Goal: Task Accomplishment & Management: Use online tool/utility

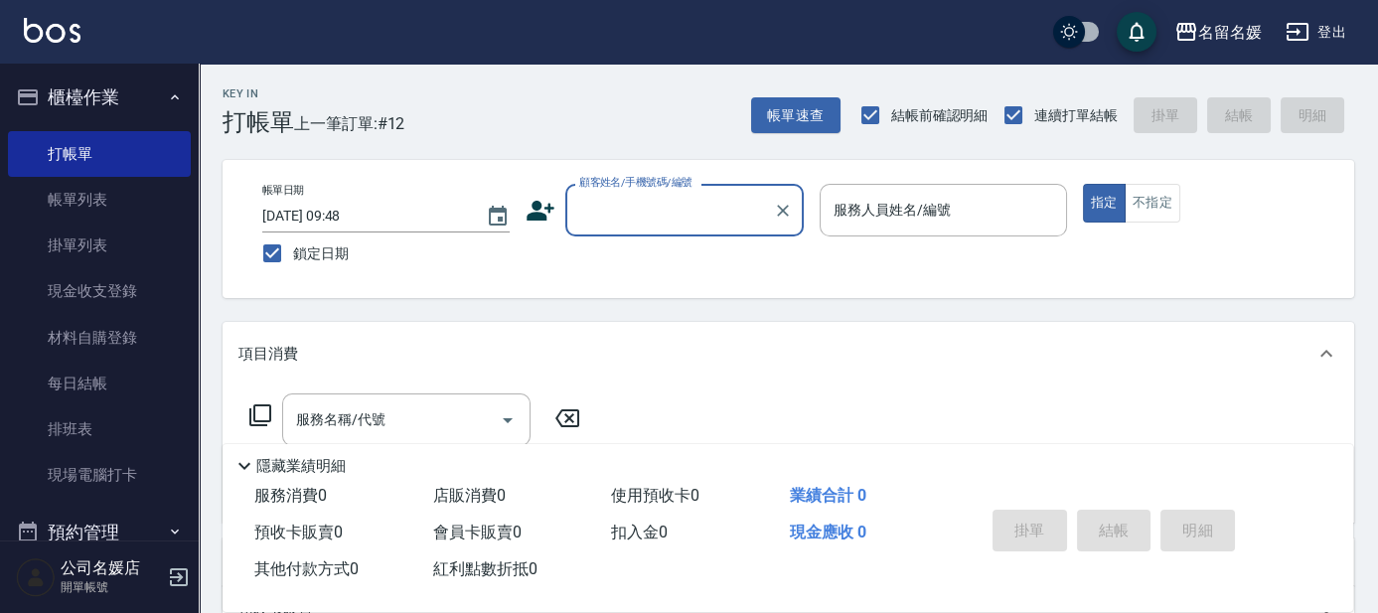
scroll to position [89, 0]
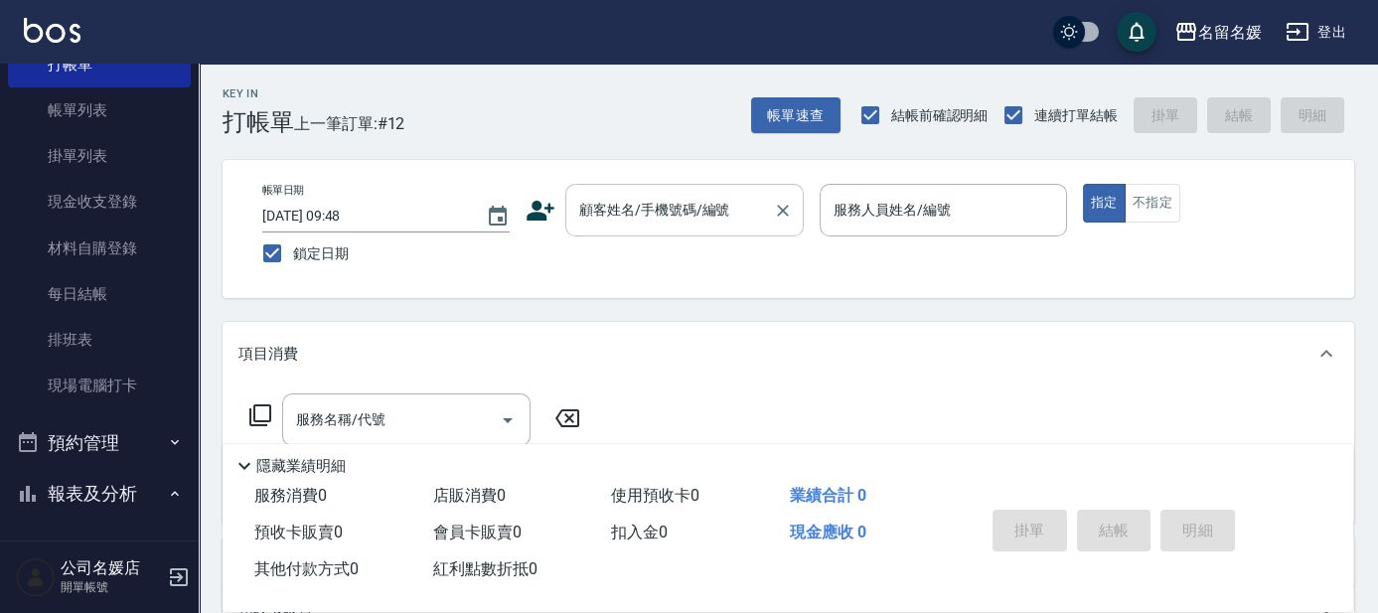
click at [701, 217] on div "顧客姓名/手機號碼/編號 顧客姓名/手機號碼/編號" at bounding box center [684, 210] width 238 height 53
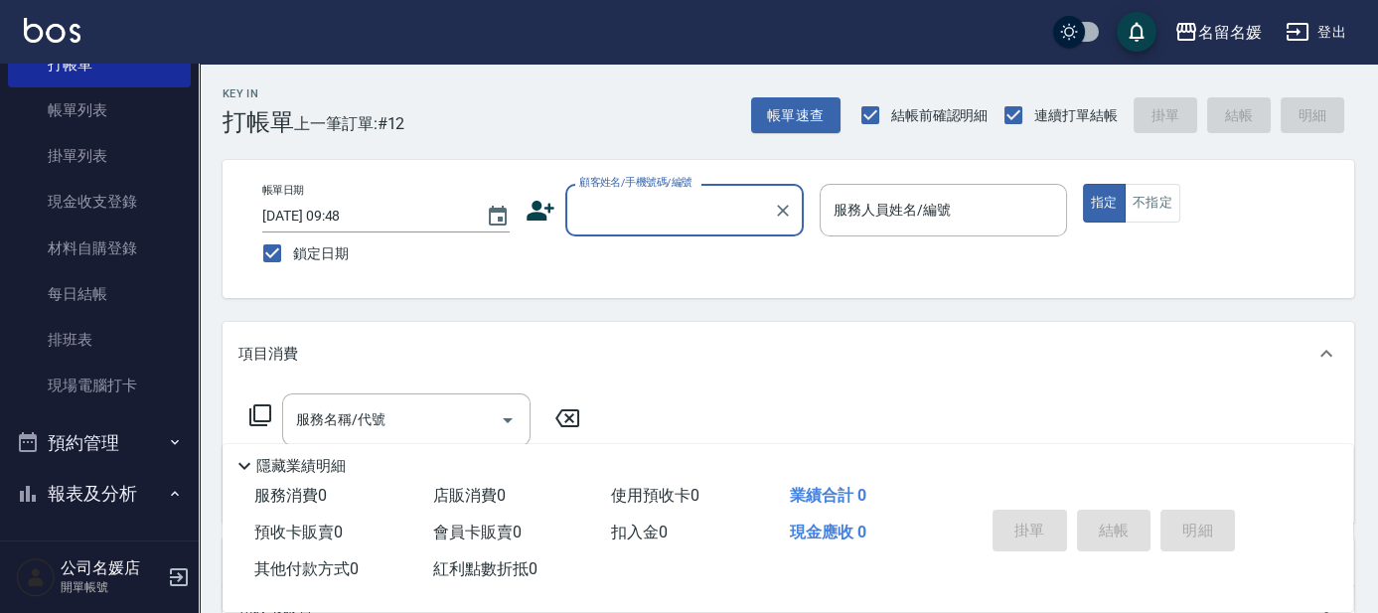
click at [647, 217] on input "顧客姓名/手機號碼/編號" at bounding box center [669, 210] width 191 height 35
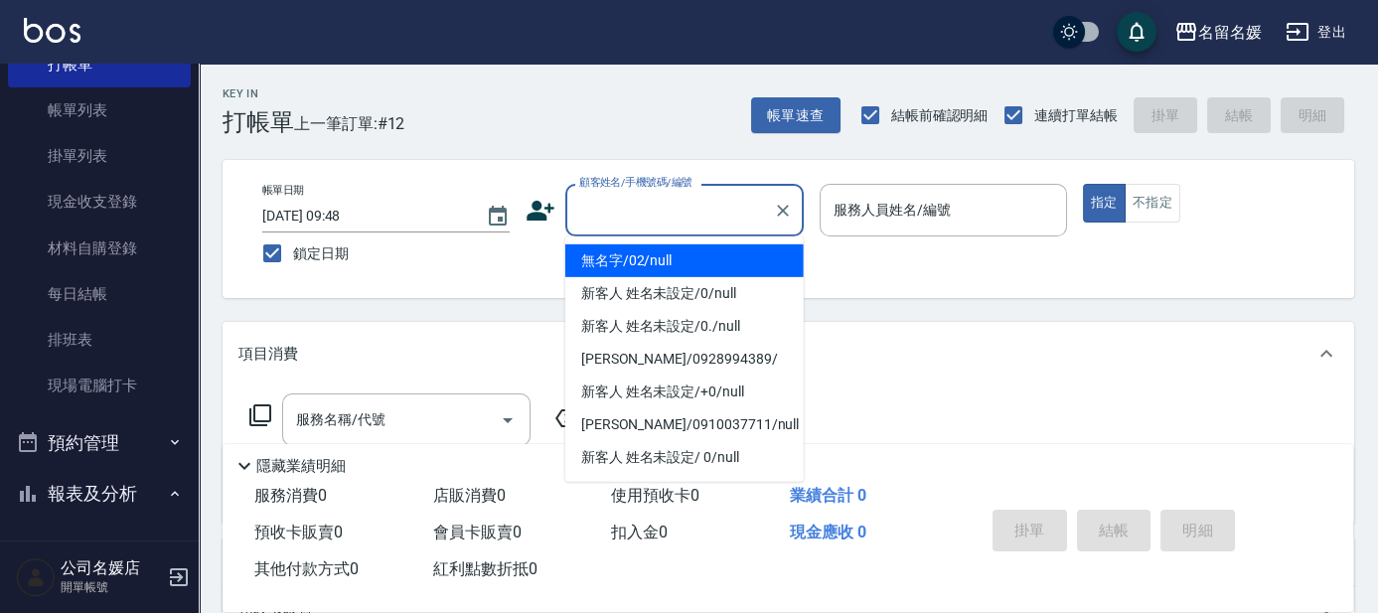
click at [678, 260] on li "無名字/02/null" at bounding box center [684, 260] width 238 height 33
type input "無名字/02/null"
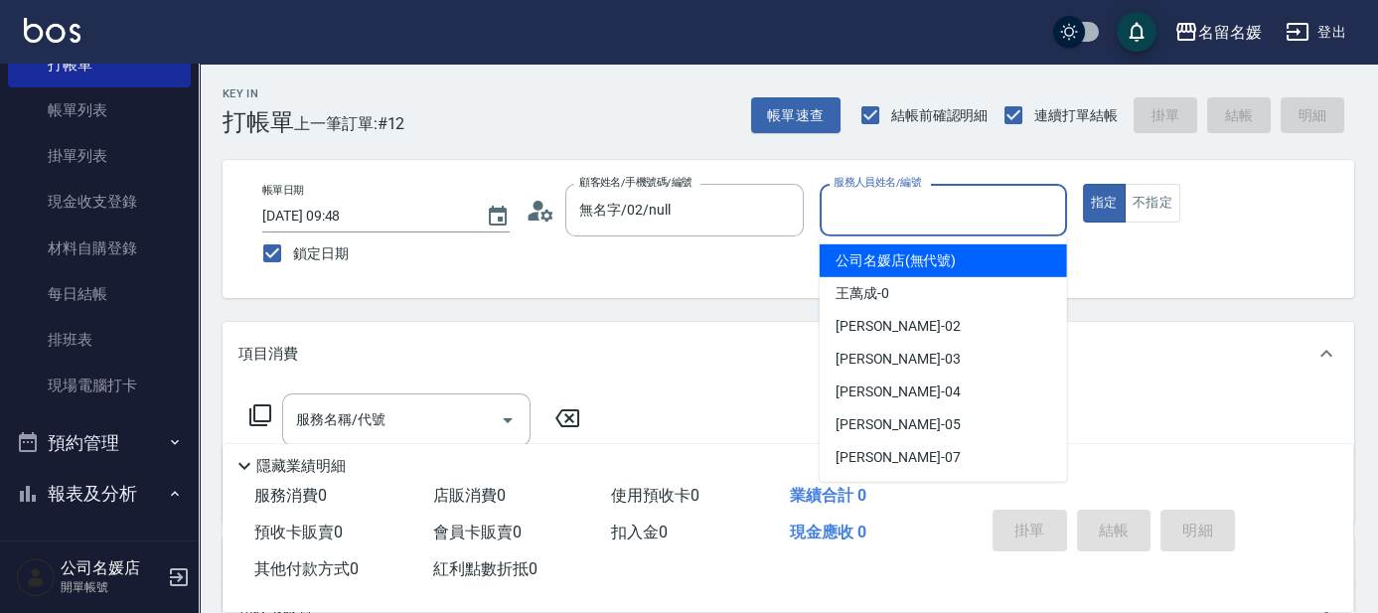
click at [879, 213] on input "服務人員姓名/編號" at bounding box center [942, 210] width 229 height 35
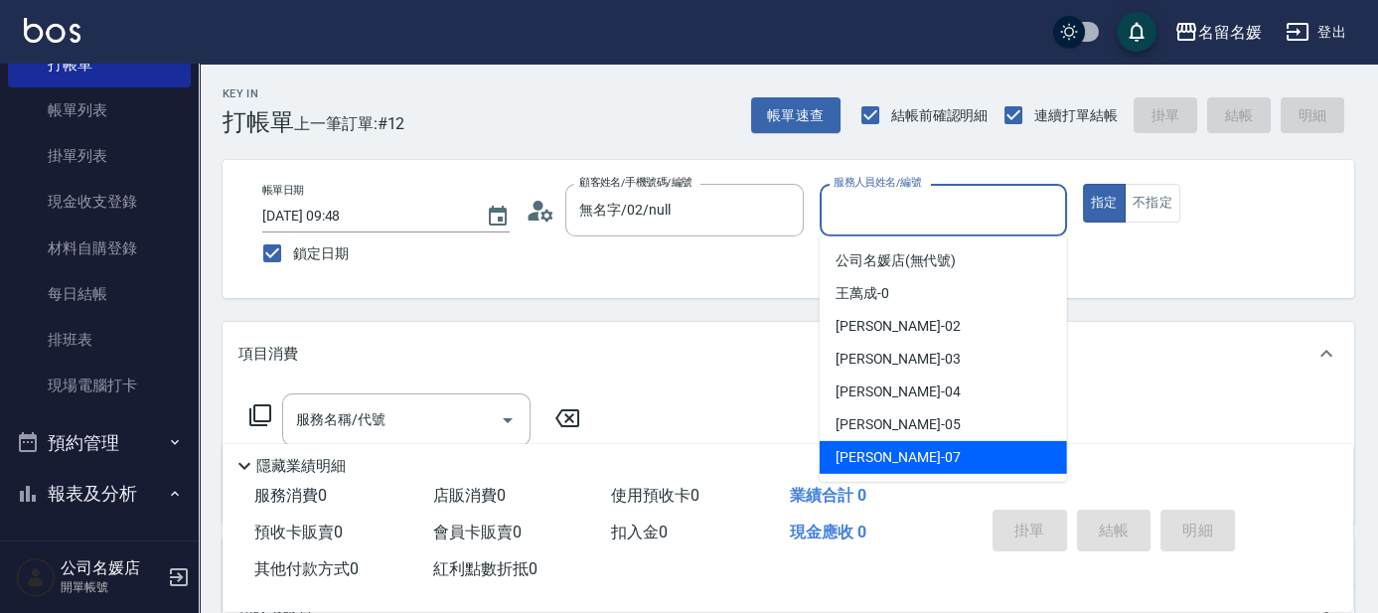
click at [922, 456] on div "[PERSON_NAME] -07" at bounding box center [943, 457] width 247 height 33
type input "[PERSON_NAME]-07"
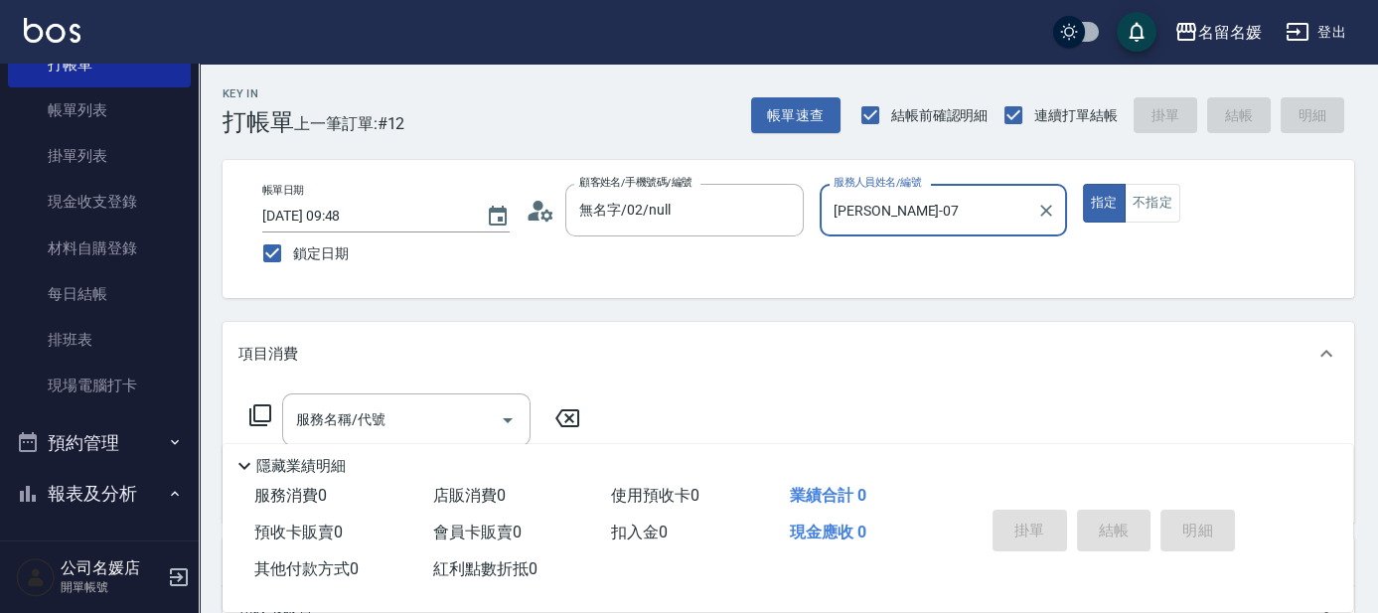
click at [266, 405] on icon at bounding box center [260, 415] width 22 height 22
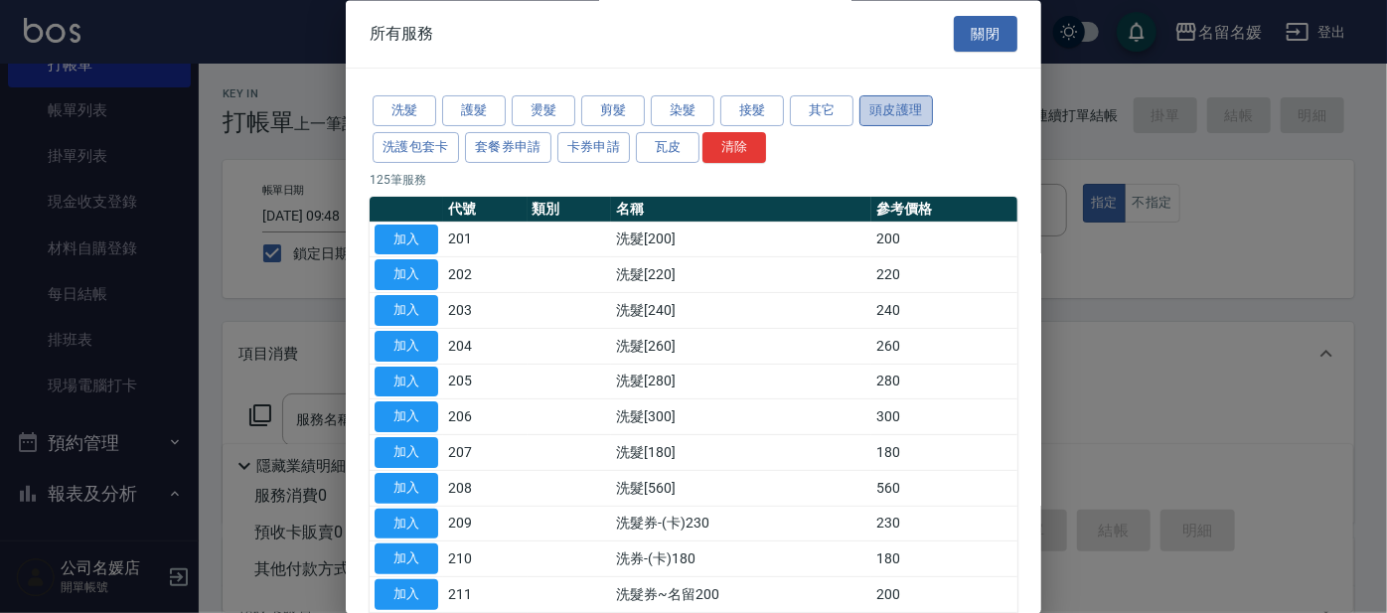
click at [882, 114] on button "頭皮護理" at bounding box center [896, 111] width 74 height 31
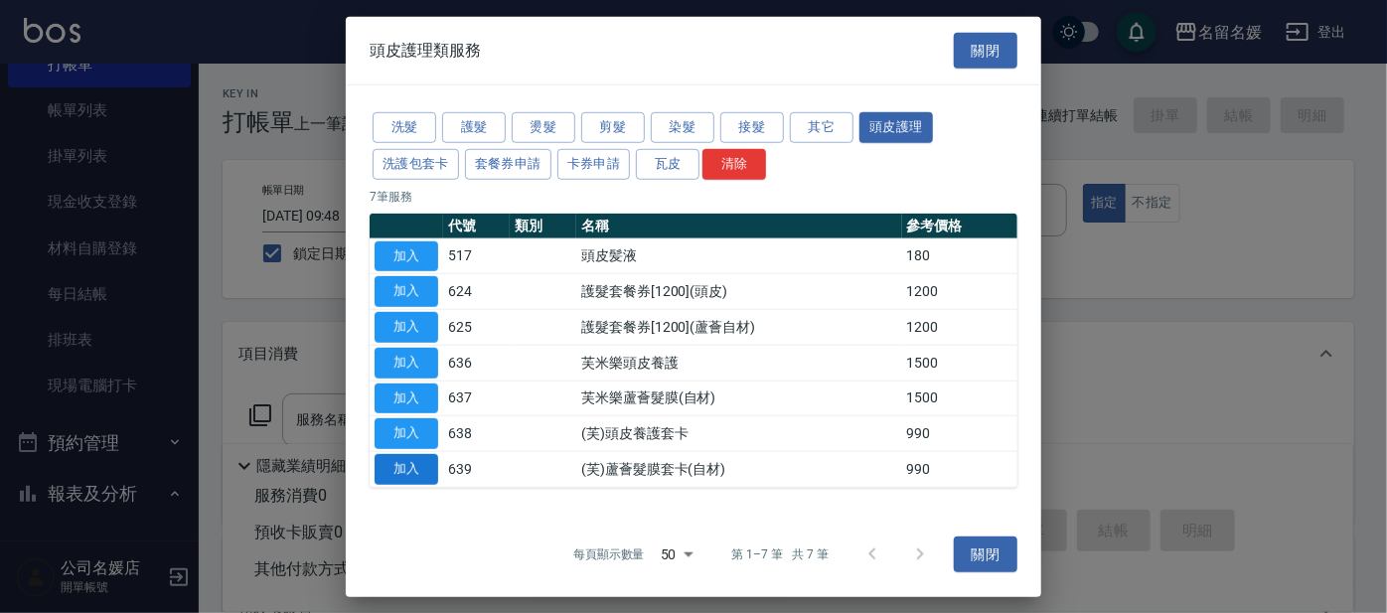
click at [389, 472] on button "加入" at bounding box center [406, 469] width 64 height 31
type input "(芙)蘆薈髮膜套卡(自材)(639)"
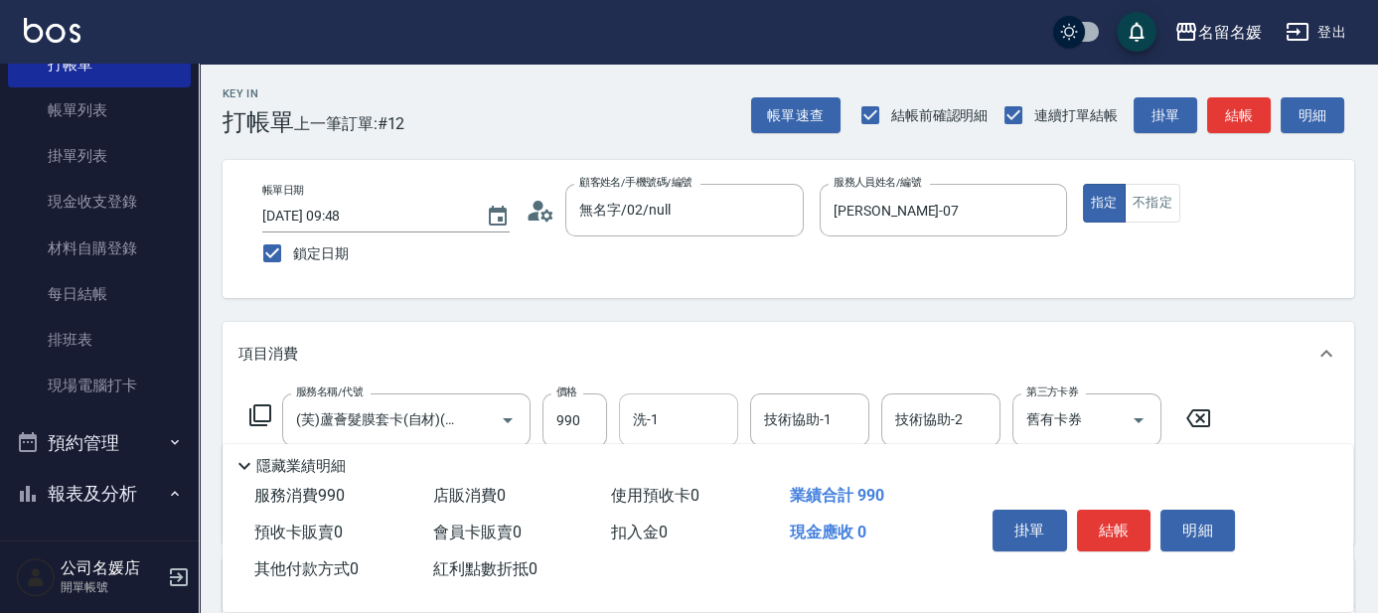
click at [700, 417] on input "洗-1" at bounding box center [678, 419] width 101 height 35
click at [704, 464] on div "[PERSON_NAME]-25" at bounding box center [678, 470] width 119 height 33
type input "[PERSON_NAME]-25"
click at [816, 417] on div "技術協助-1 技術協助-1" at bounding box center [809, 419] width 119 height 53
click at [827, 469] on div "[PERSON_NAME]-25" at bounding box center [809, 470] width 119 height 33
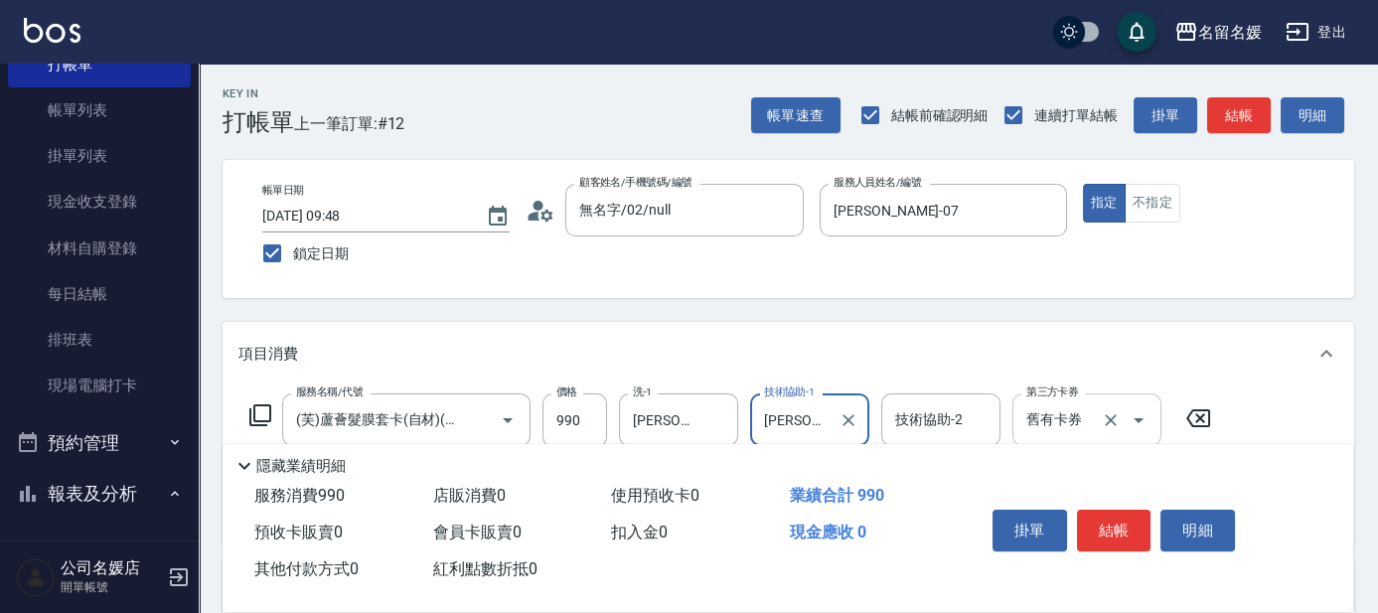
type input "[PERSON_NAME]-25"
click at [1059, 413] on input "舊有卡券" at bounding box center [1058, 419] width 75 height 35
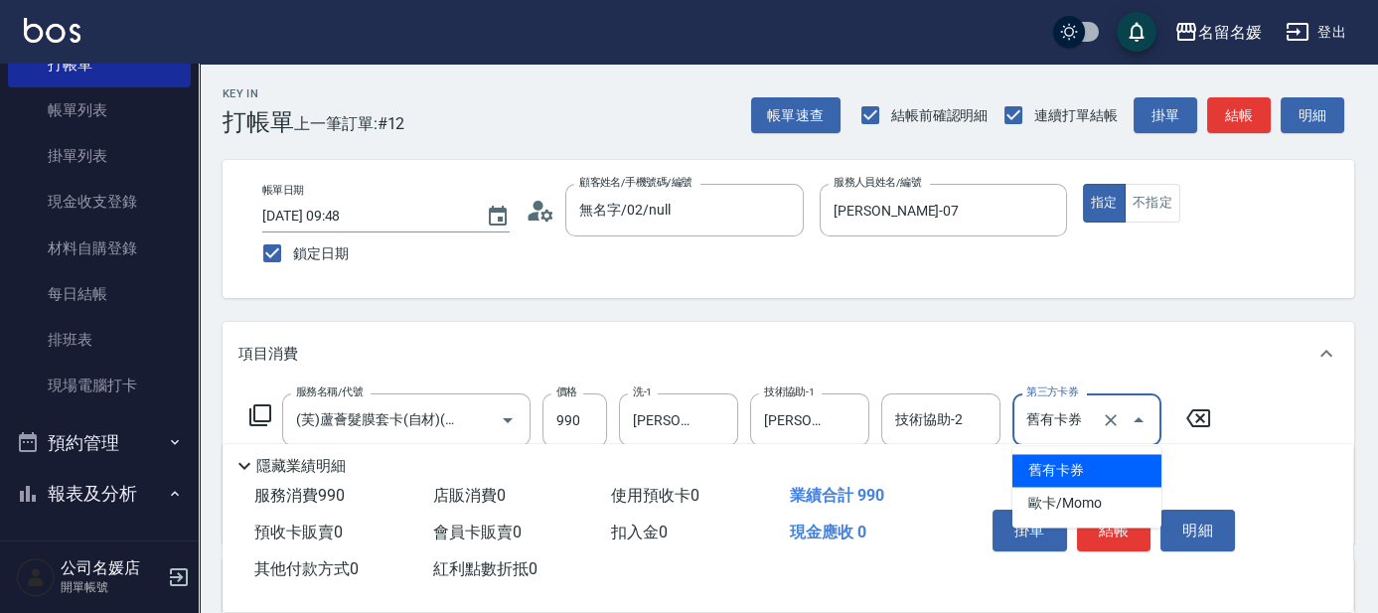
click at [1051, 462] on span "舊有卡券" at bounding box center [1086, 470] width 149 height 33
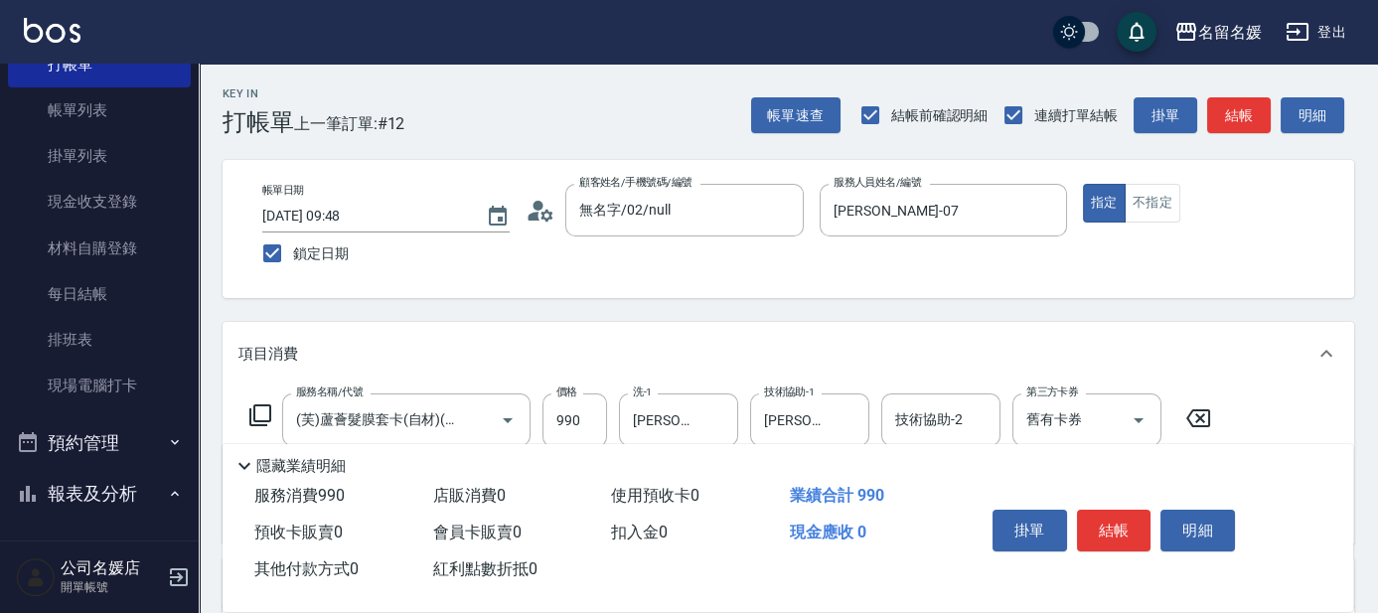
click at [254, 411] on icon at bounding box center [260, 415] width 22 height 22
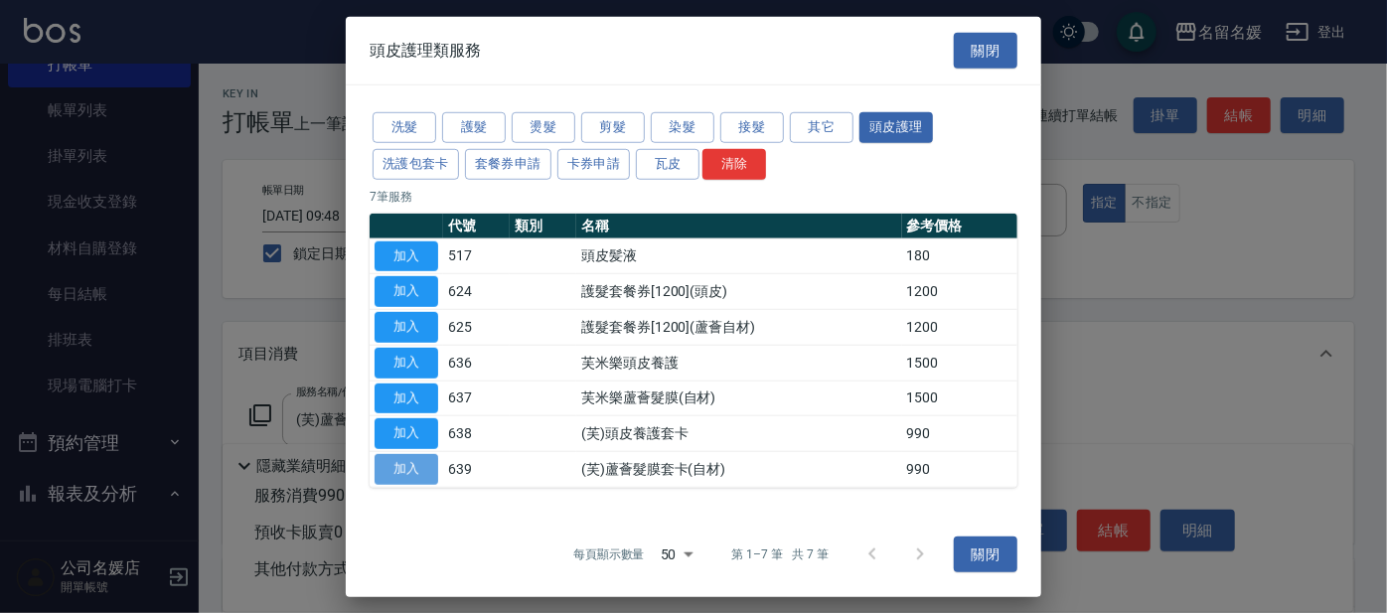
click at [418, 462] on button "加入" at bounding box center [406, 469] width 64 height 31
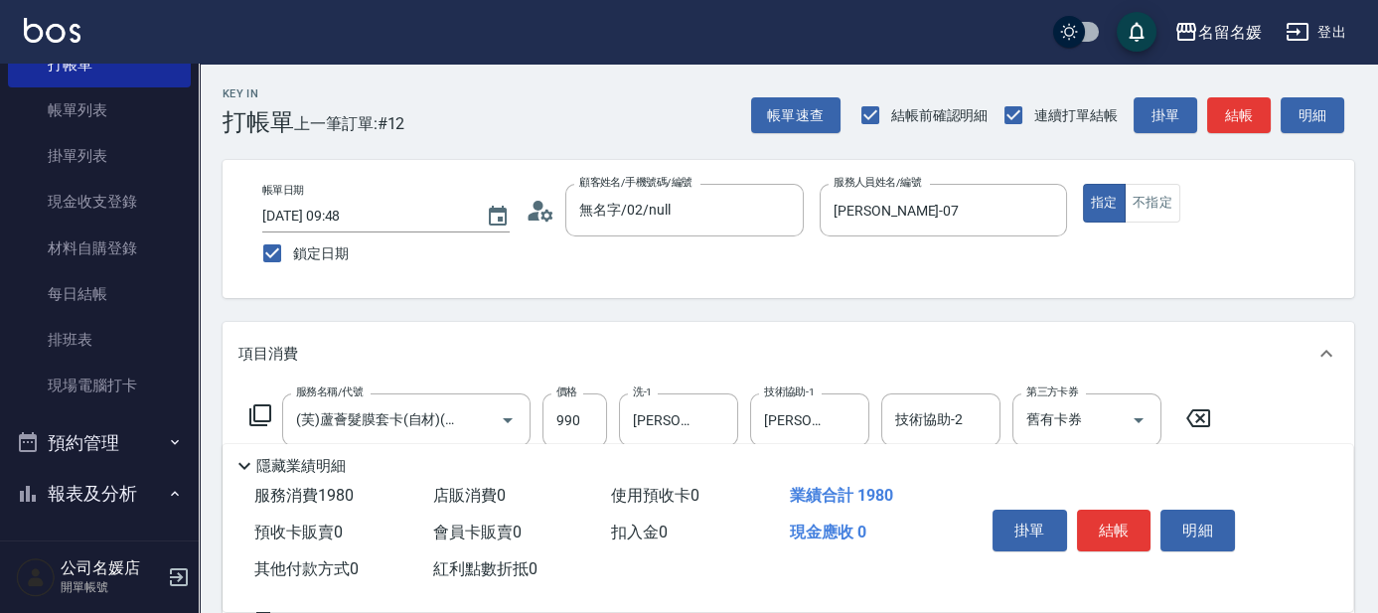
scroll to position [270, 0]
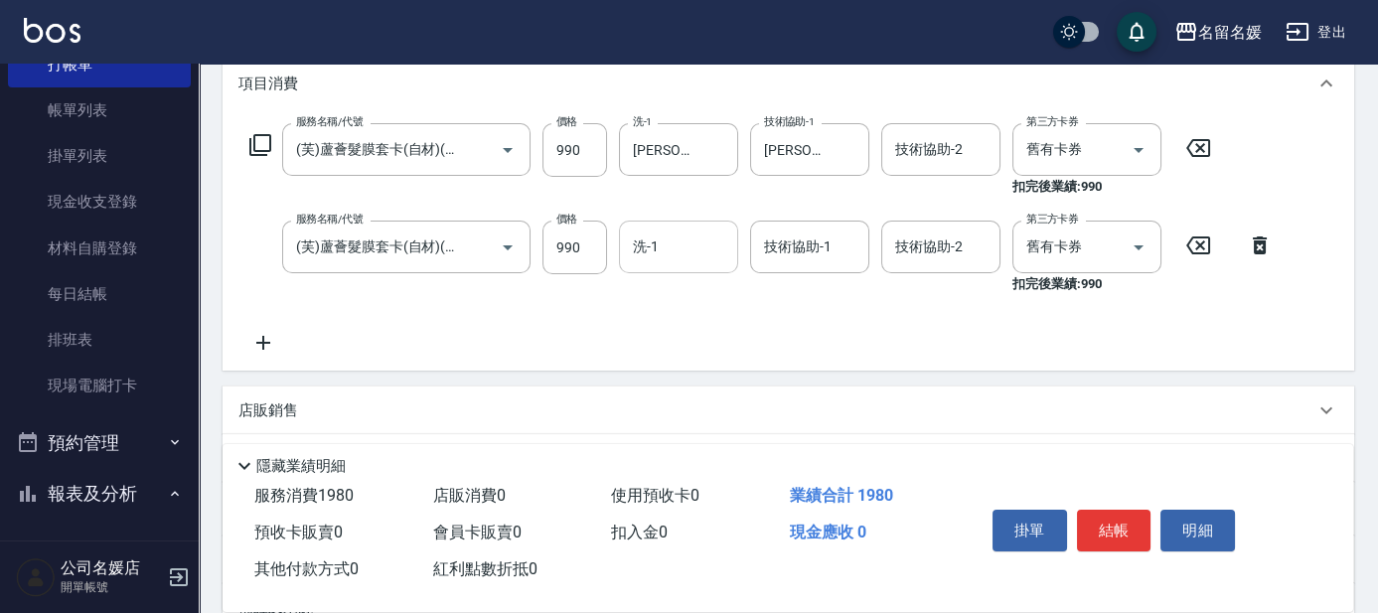
click at [692, 256] on input "洗-1" at bounding box center [678, 246] width 101 height 35
click at [708, 311] on div "[PERSON_NAME]-25" at bounding box center [678, 298] width 119 height 33
click at [700, 238] on div "[PERSON_NAME]-25 洗-1" at bounding box center [678, 247] width 119 height 53
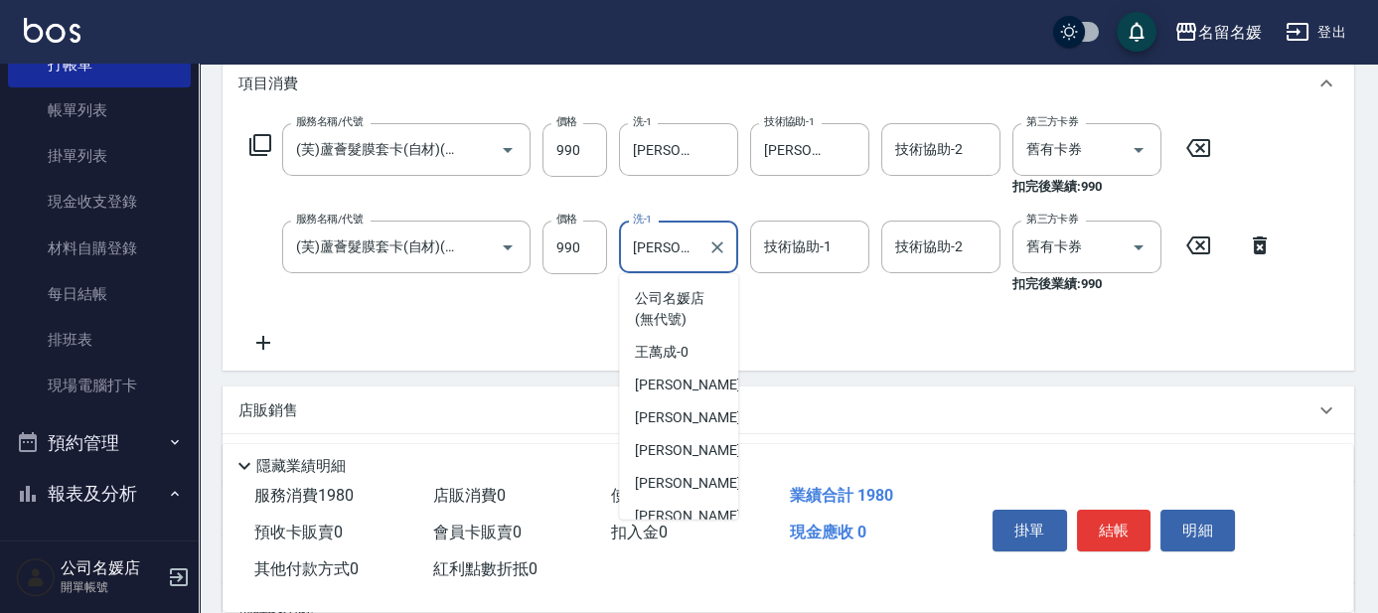
scroll to position [209, 0]
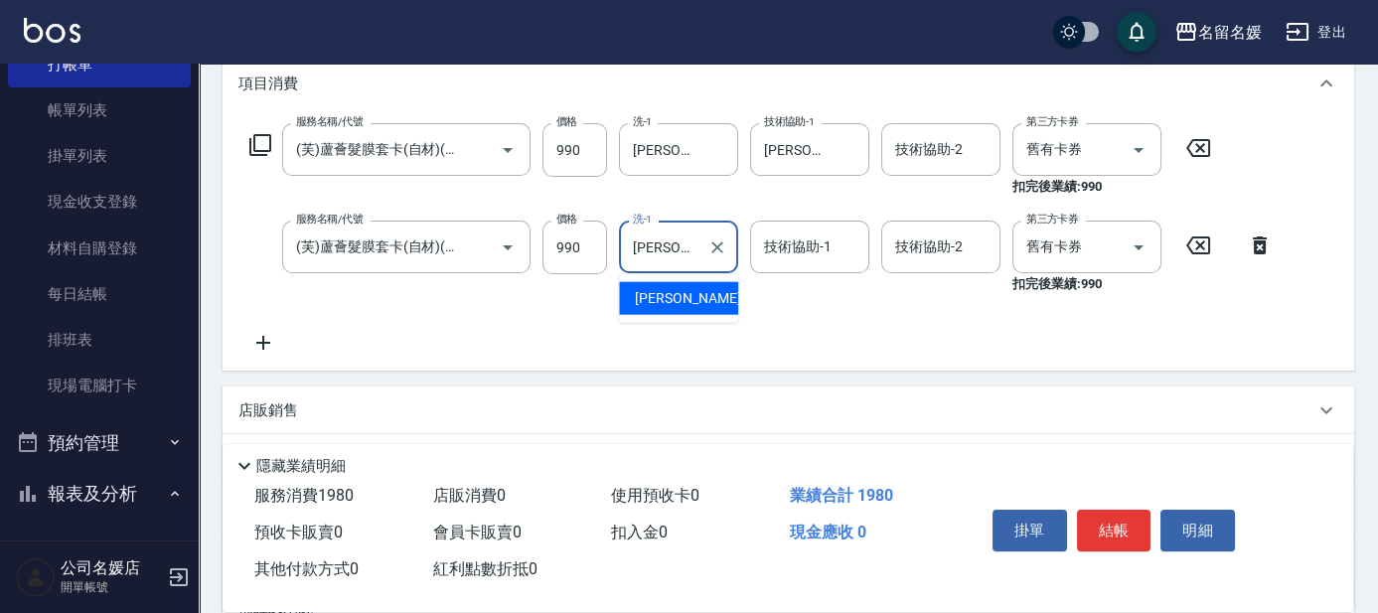
type input "[PERSON_NAME]"
click at [721, 294] on div "yun -28" at bounding box center [678, 298] width 119 height 33
type input "yun-28"
click at [805, 259] on input "技術協助-1" at bounding box center [809, 246] width 101 height 35
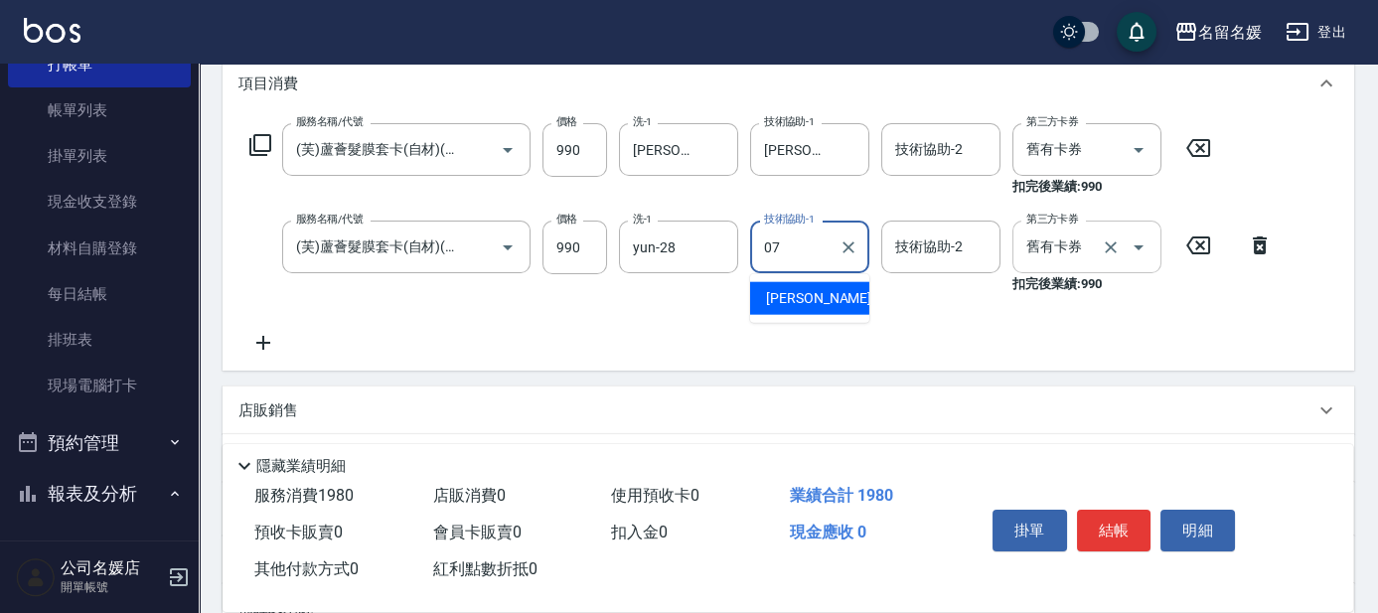
drag, startPoint x: 821, startPoint y: 291, endPoint x: 1011, endPoint y: 256, distance: 192.9
click at [822, 291] on span "[PERSON_NAME] -07" at bounding box center [828, 298] width 125 height 21
type input "[PERSON_NAME]-07"
click at [1030, 250] on input "舊有卡券" at bounding box center [1058, 246] width 75 height 35
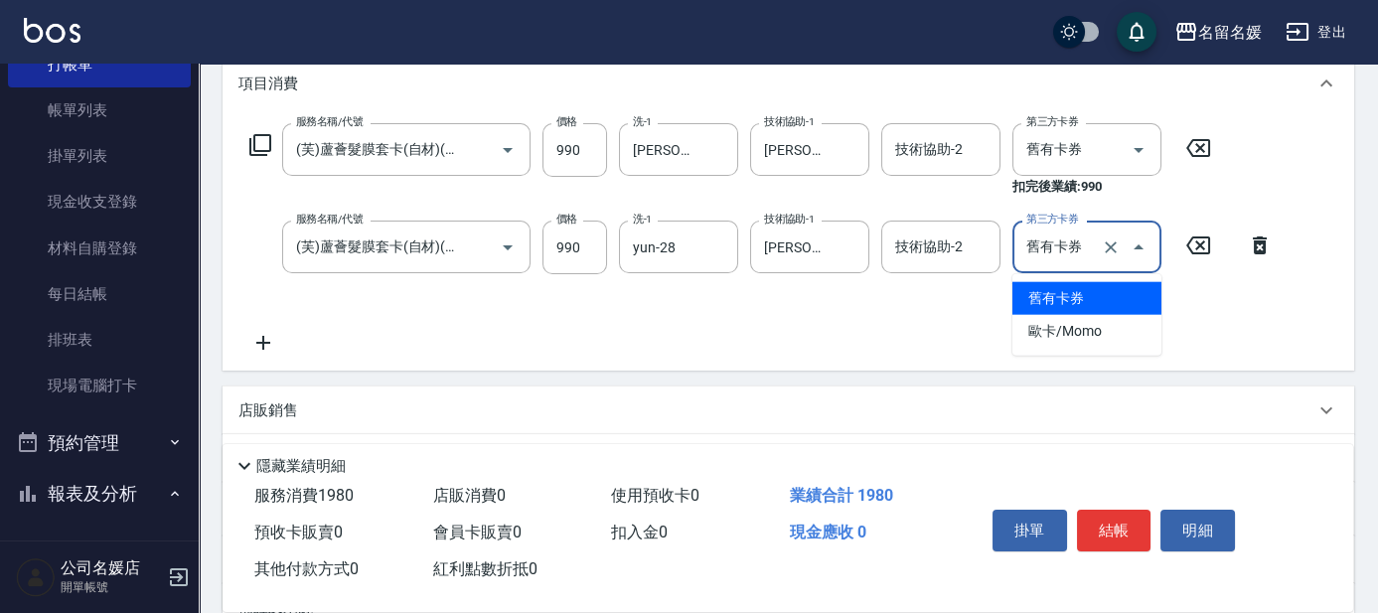
click at [1062, 293] on span "舊有卡券" at bounding box center [1086, 298] width 149 height 33
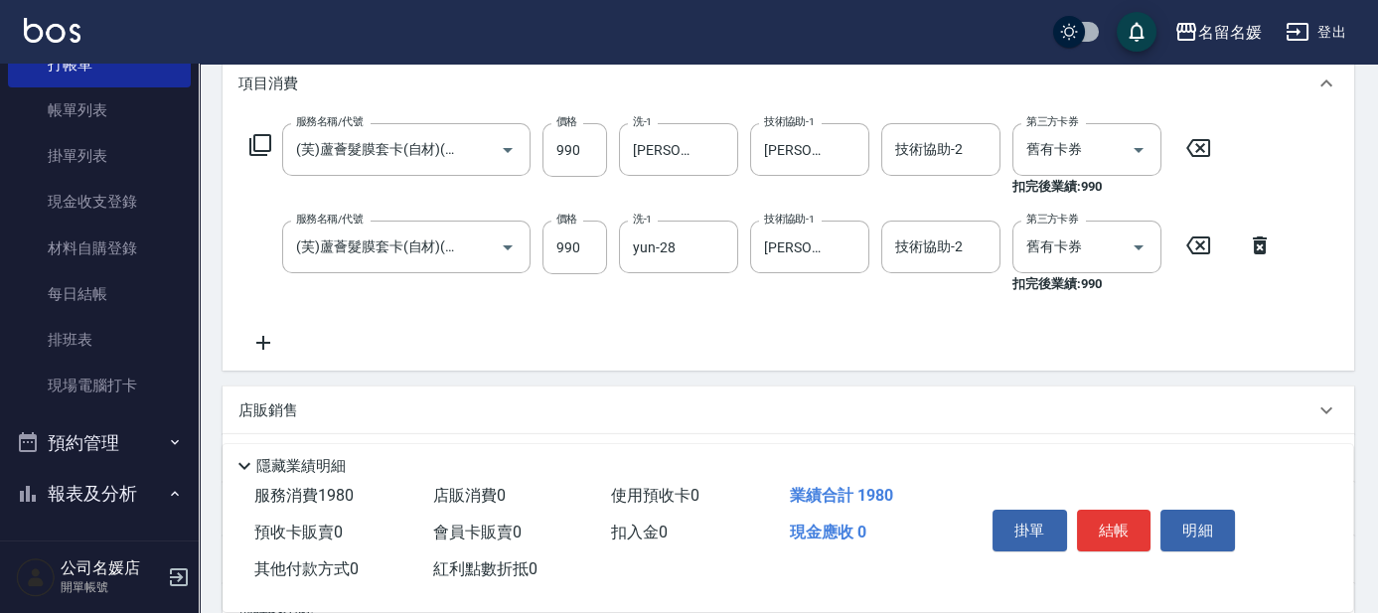
click at [264, 141] on icon at bounding box center [260, 145] width 24 height 24
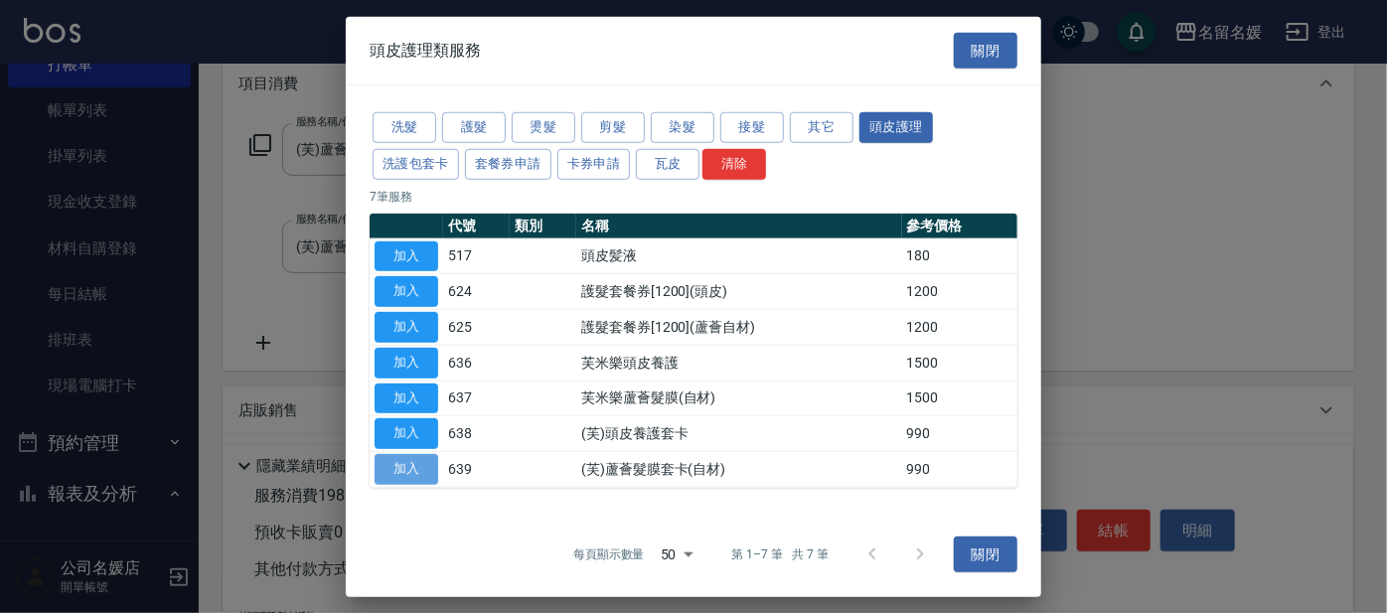
click at [405, 469] on button "加入" at bounding box center [406, 469] width 64 height 31
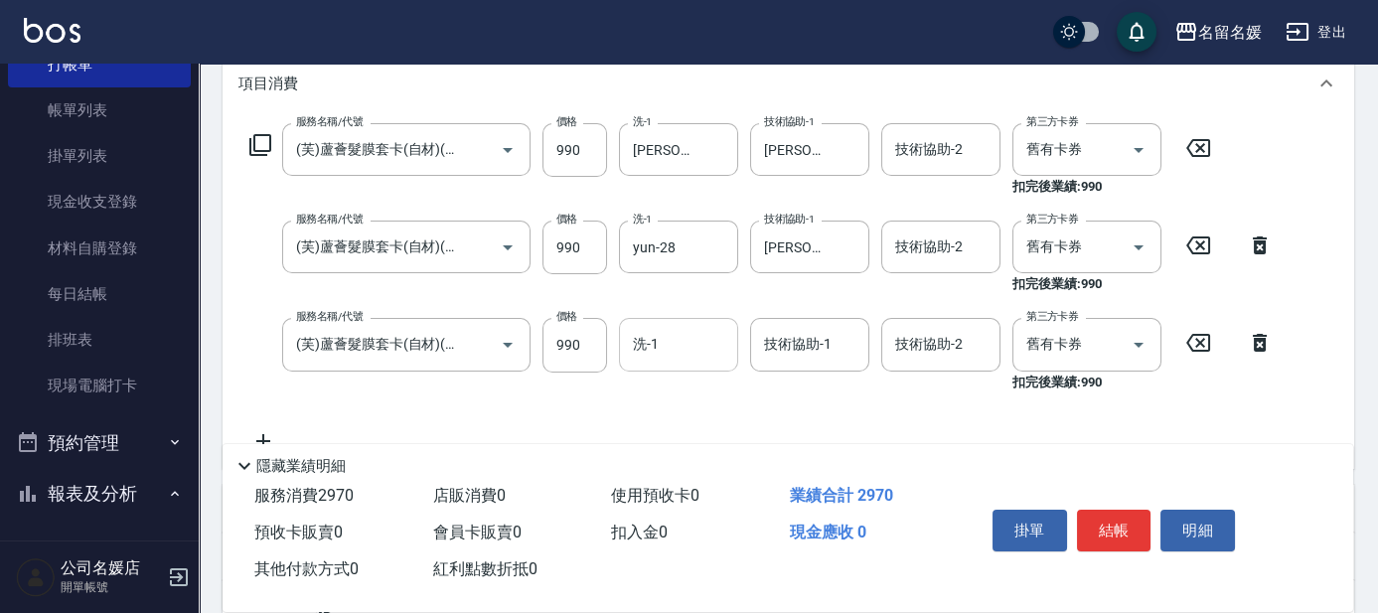
click at [688, 349] on input "洗-1" at bounding box center [678, 344] width 101 height 35
click at [684, 399] on span "[PERSON_NAME] -07" at bounding box center [697, 395] width 125 height 21
type input "[PERSON_NAME]-07"
click at [823, 353] on div "技術協助-1 技術協助-1" at bounding box center [809, 344] width 119 height 53
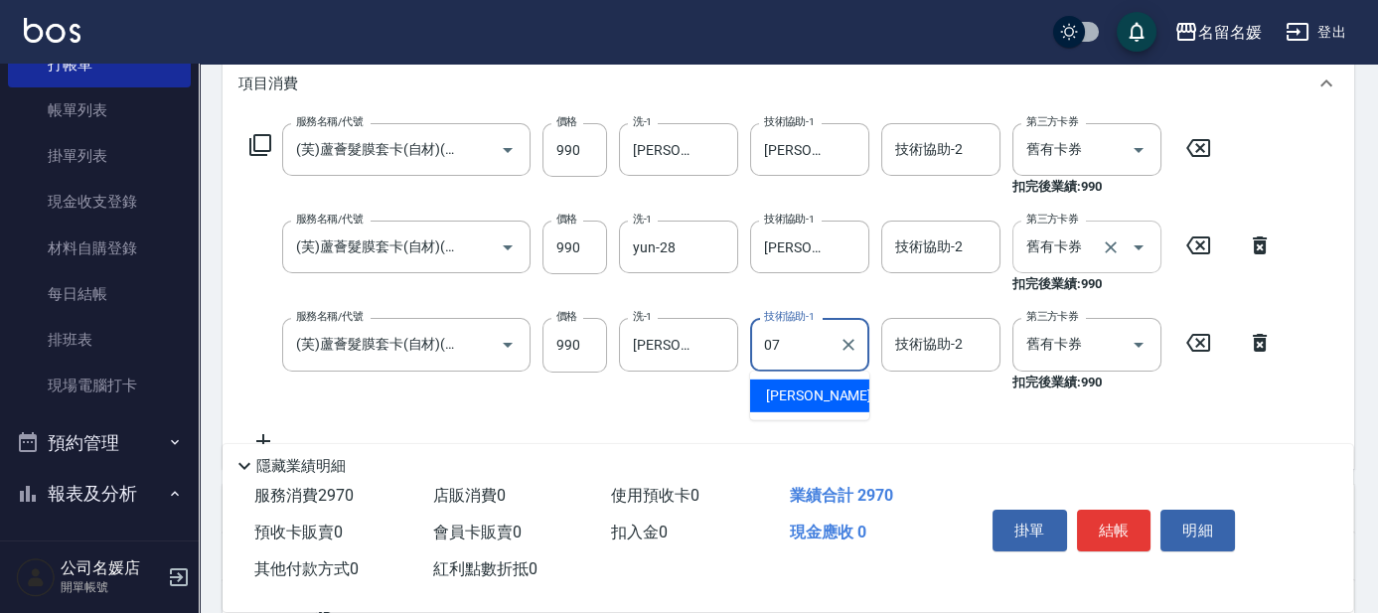
type input "07"
click at [1063, 249] on input "舊有卡券" at bounding box center [1058, 246] width 75 height 35
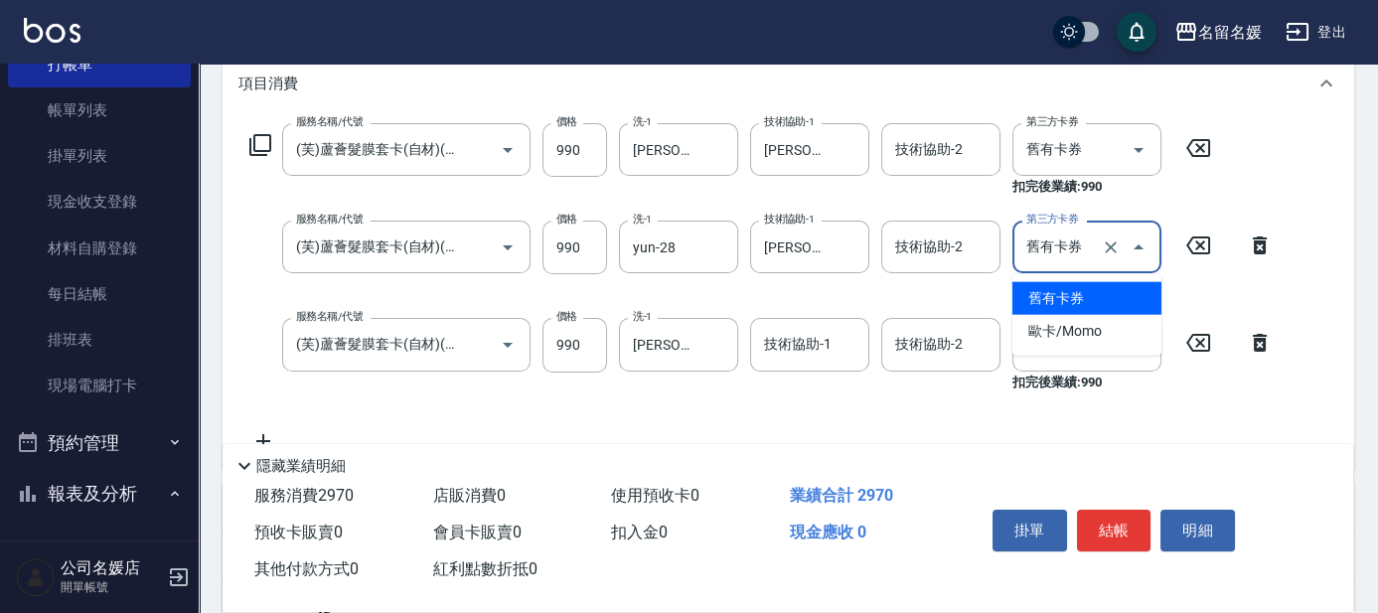
click at [1067, 296] on span "舊有卡券" at bounding box center [1086, 298] width 149 height 33
click at [1066, 336] on input "舊有卡券" at bounding box center [1058, 344] width 75 height 35
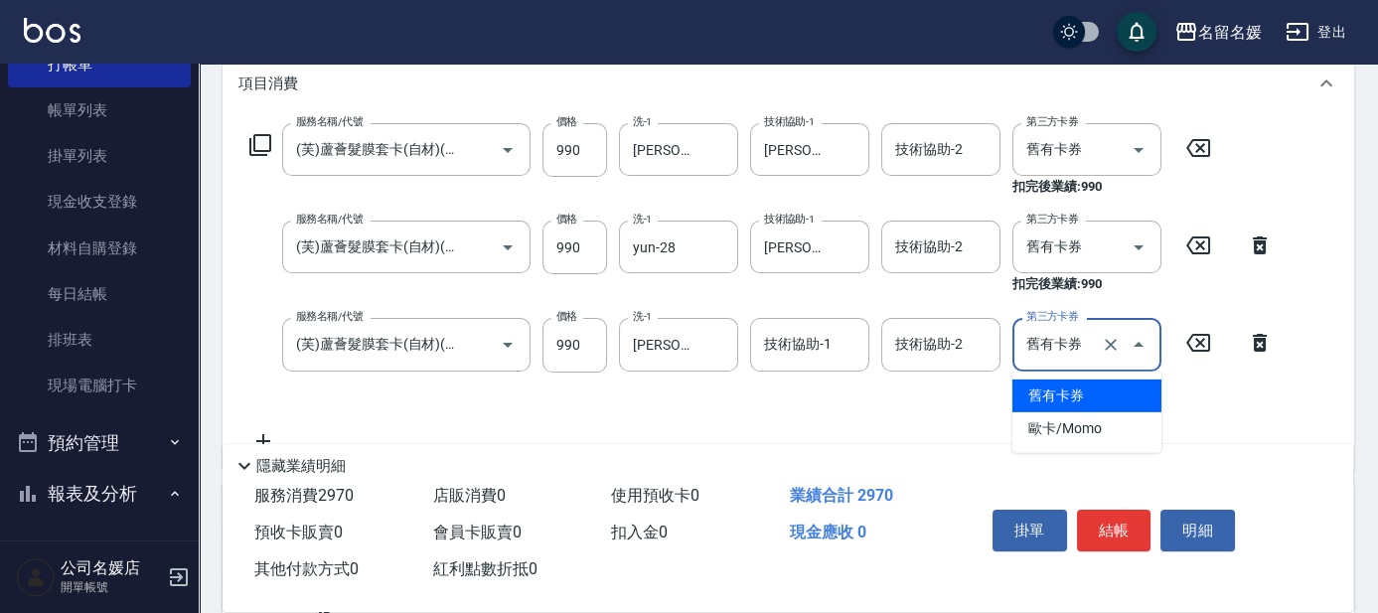
click at [1078, 392] on span "舊有卡券" at bounding box center [1086, 395] width 149 height 33
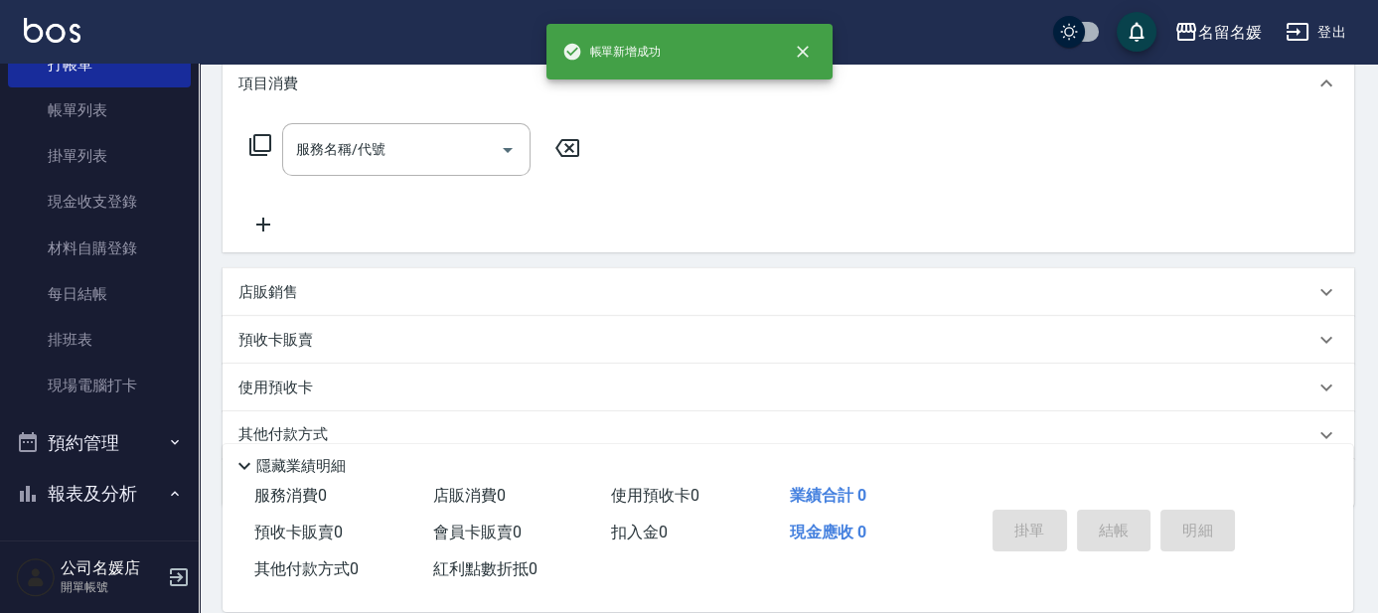
scroll to position [0, 0]
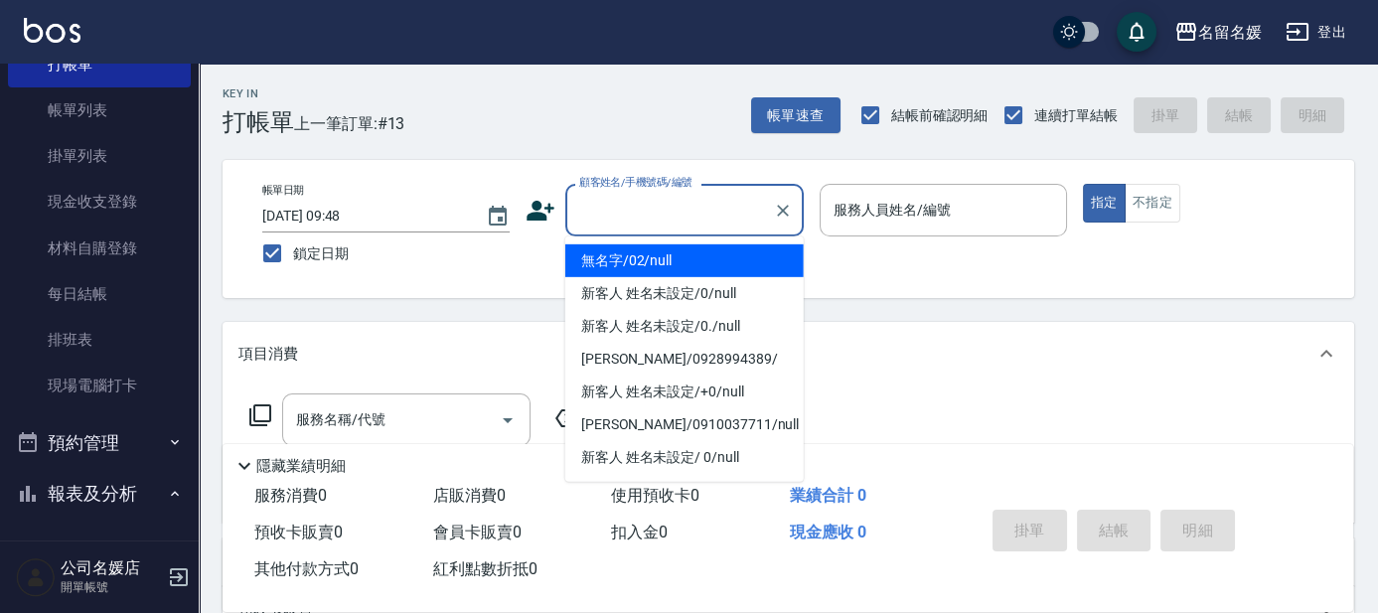
type input "0"
type input "無名字/02/null"
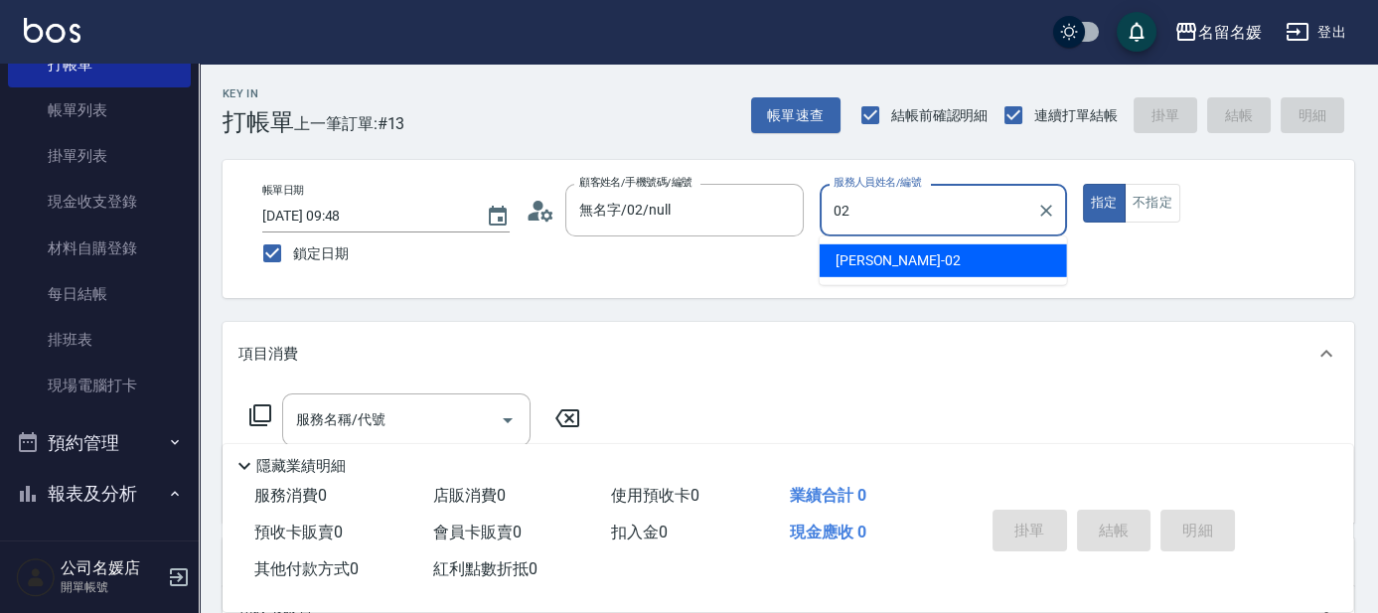
type input "02"
type button "true"
type input "[PERSON_NAME]-02"
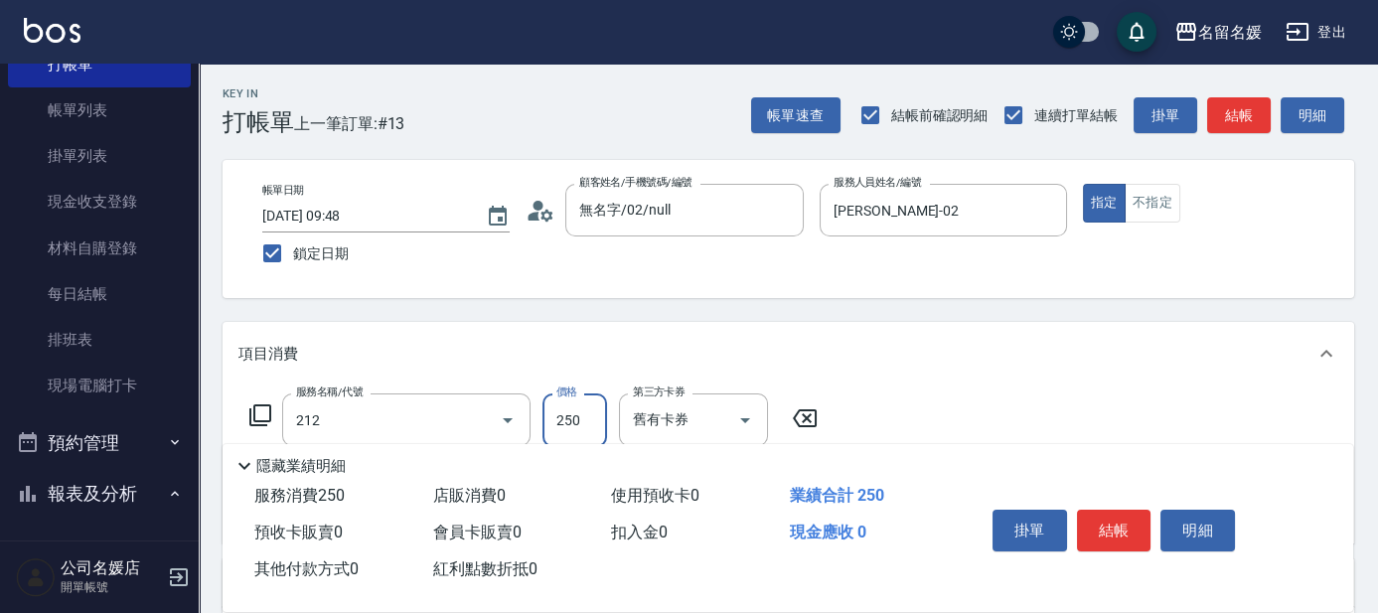
type input "洗髮券-(卡)250(212)"
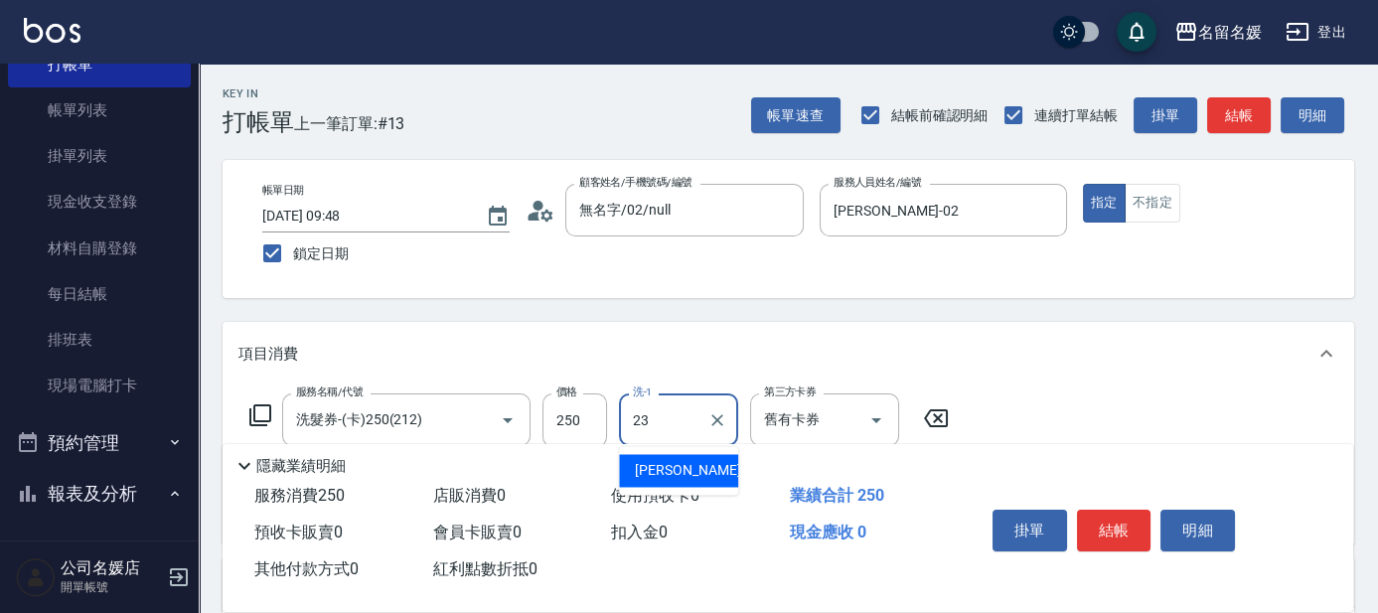
type input "[PERSON_NAME]-23"
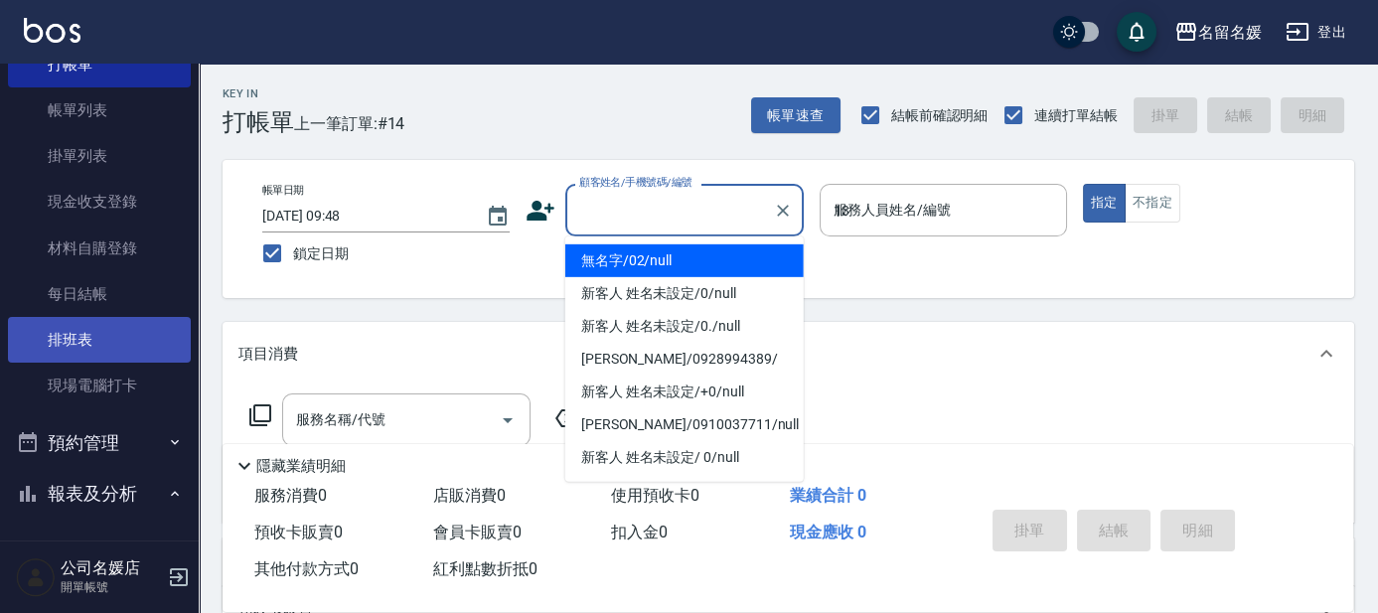
type input "13"
type input "無名字/02/null"
type input "支援-13"
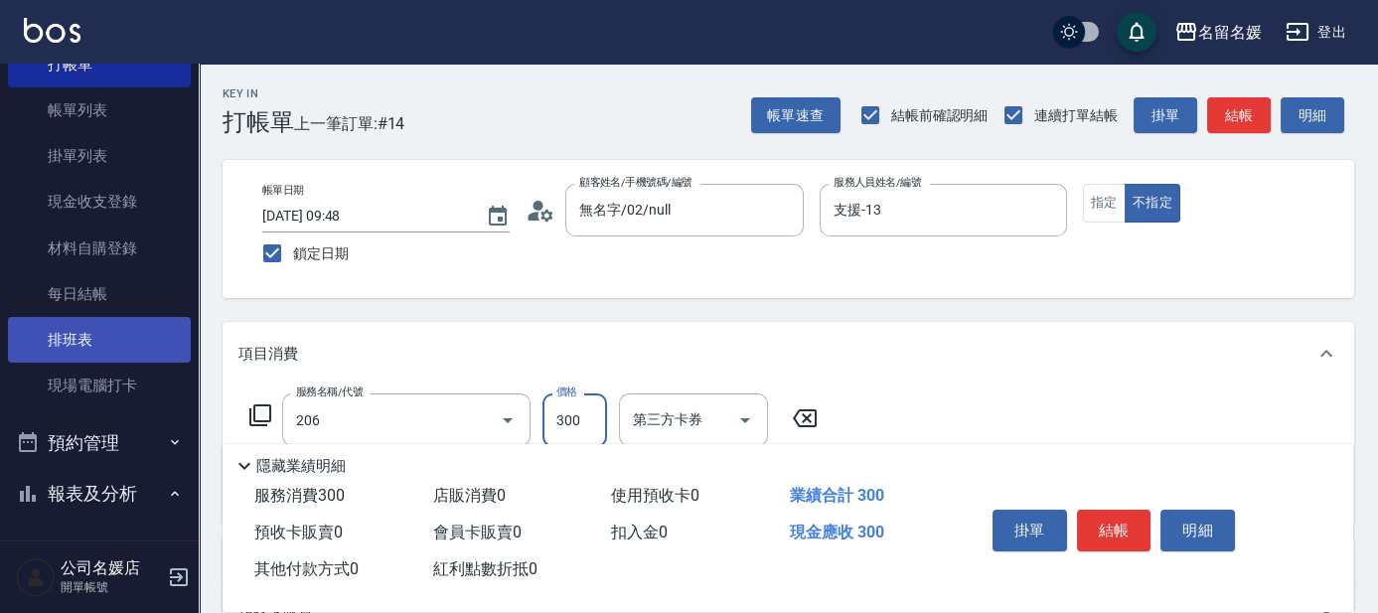
type input "洗髮[300](206)"
type input "300"
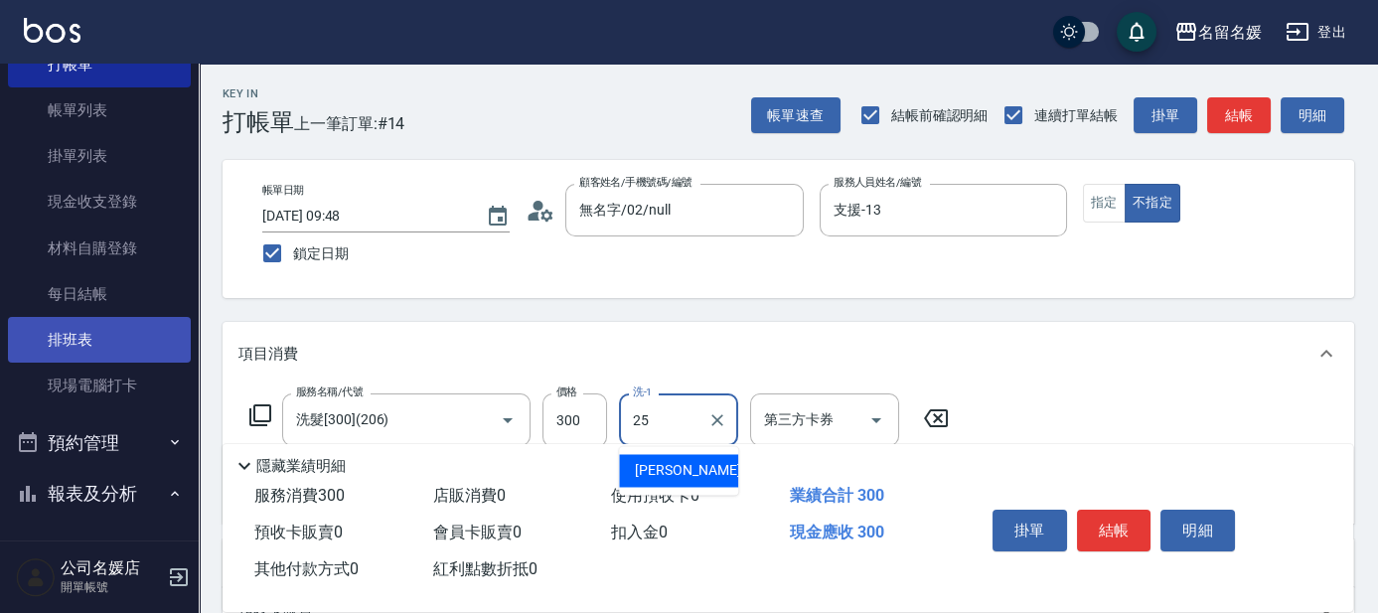
type input "[PERSON_NAME]-25"
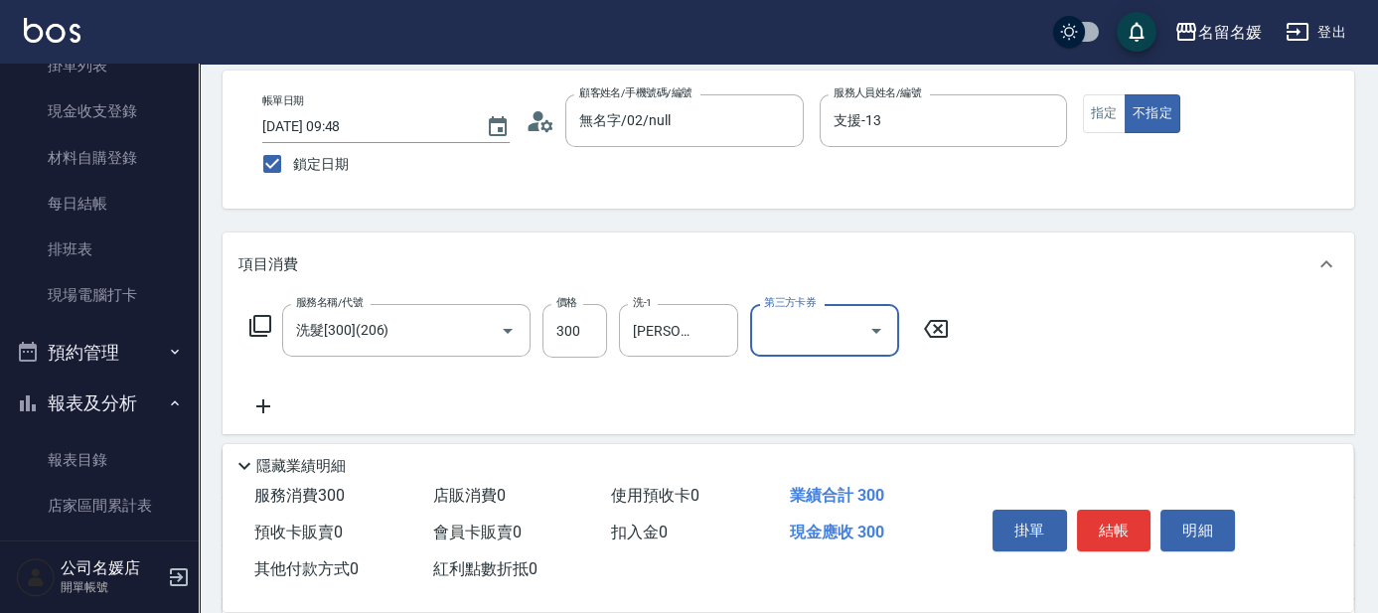
scroll to position [89, 0]
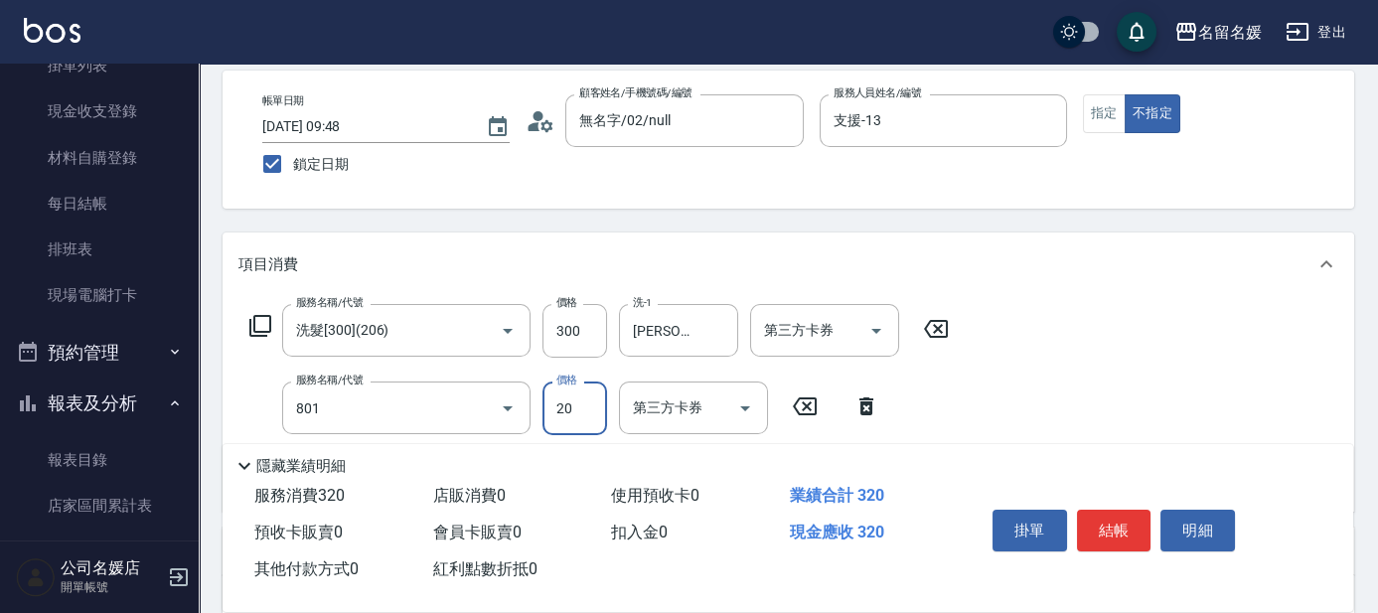
type input "潤絲(801)"
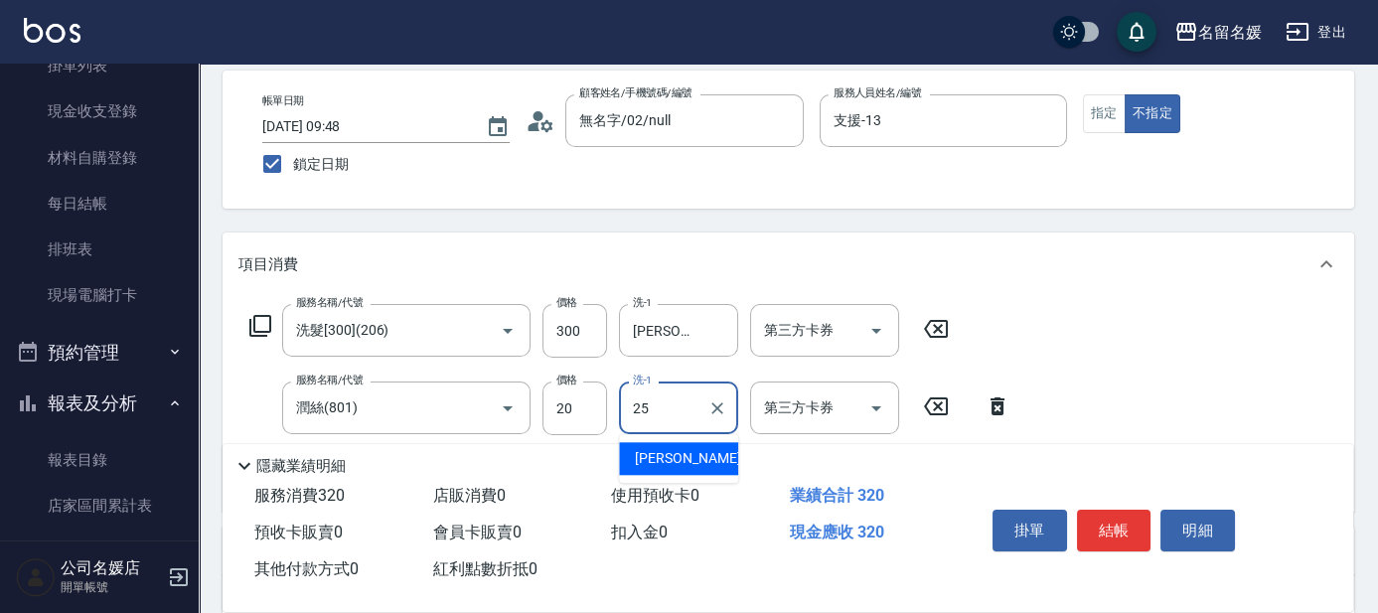
type input "[PERSON_NAME]-25"
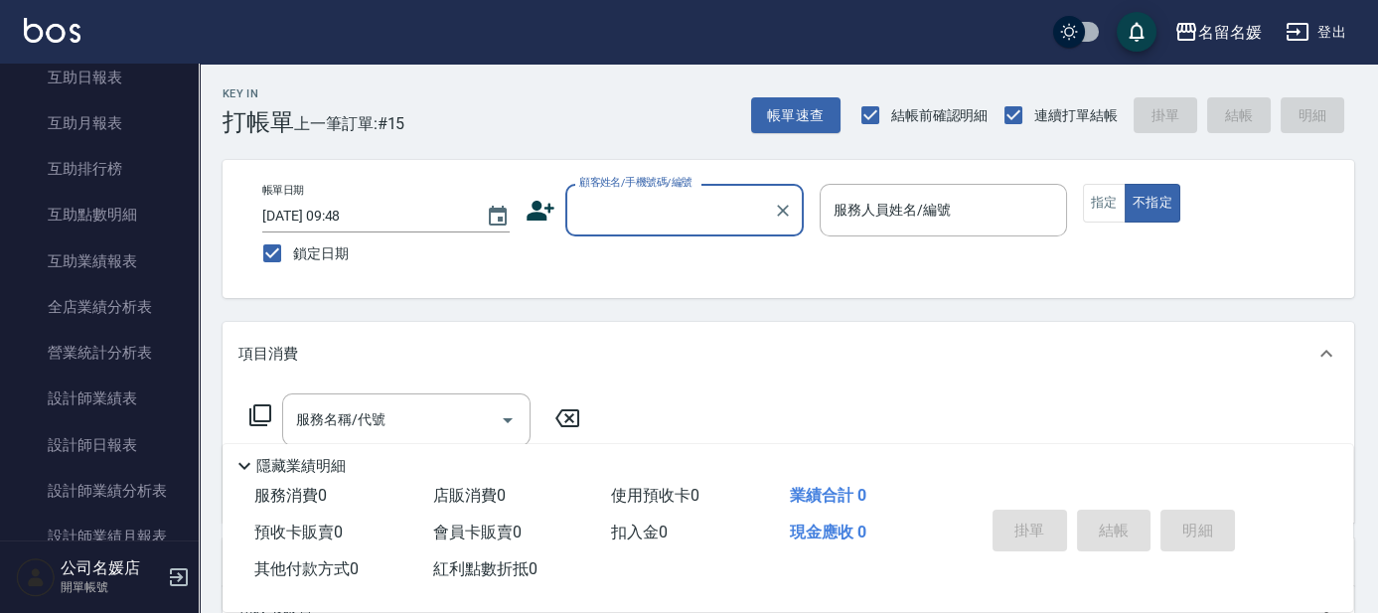
scroll to position [813, 0]
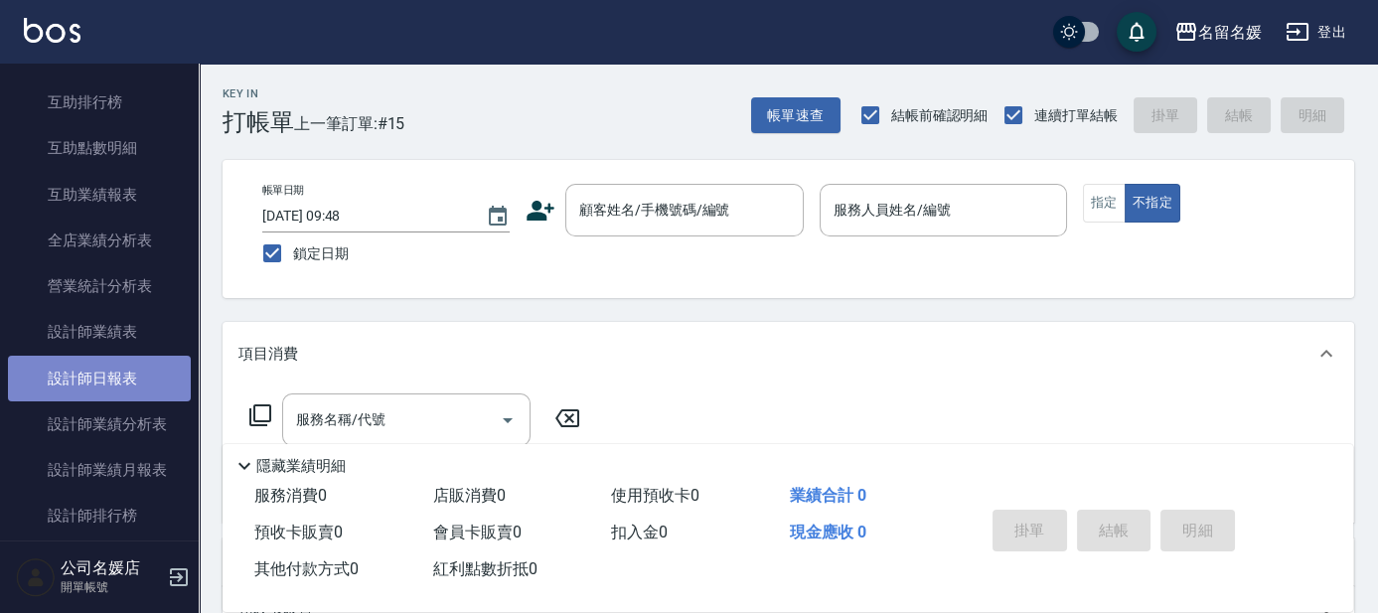
click at [108, 372] on link "設計師日報表" at bounding box center [99, 379] width 183 height 46
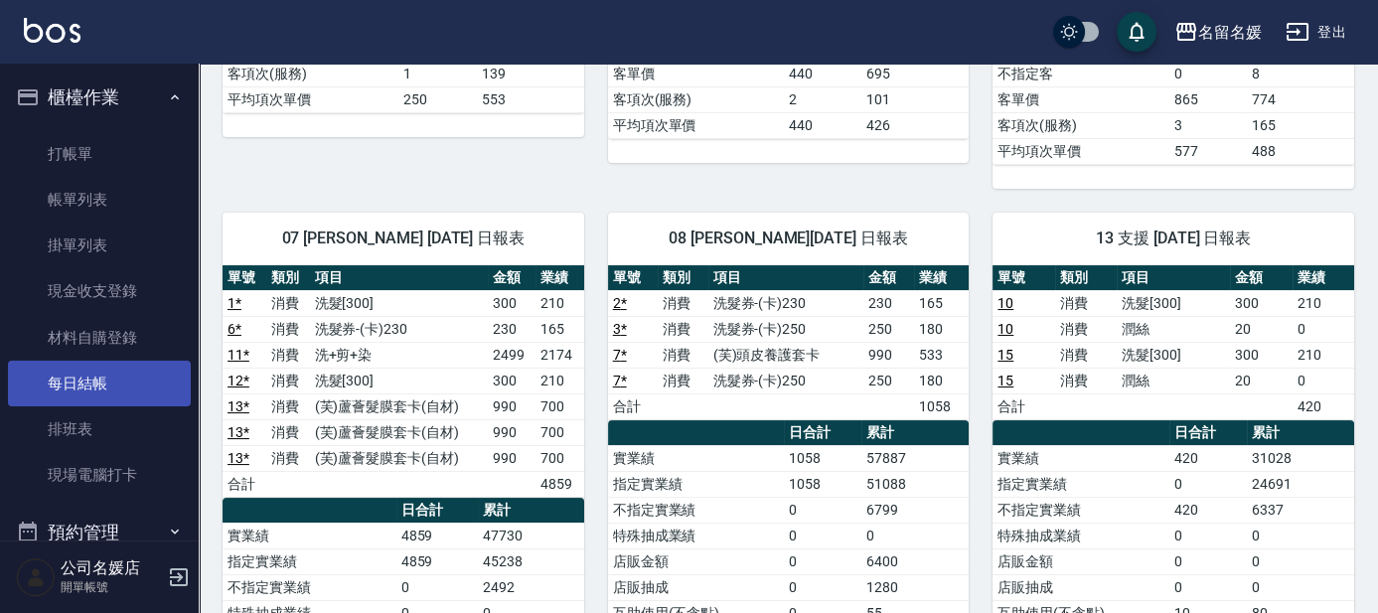
scroll to position [632, 0]
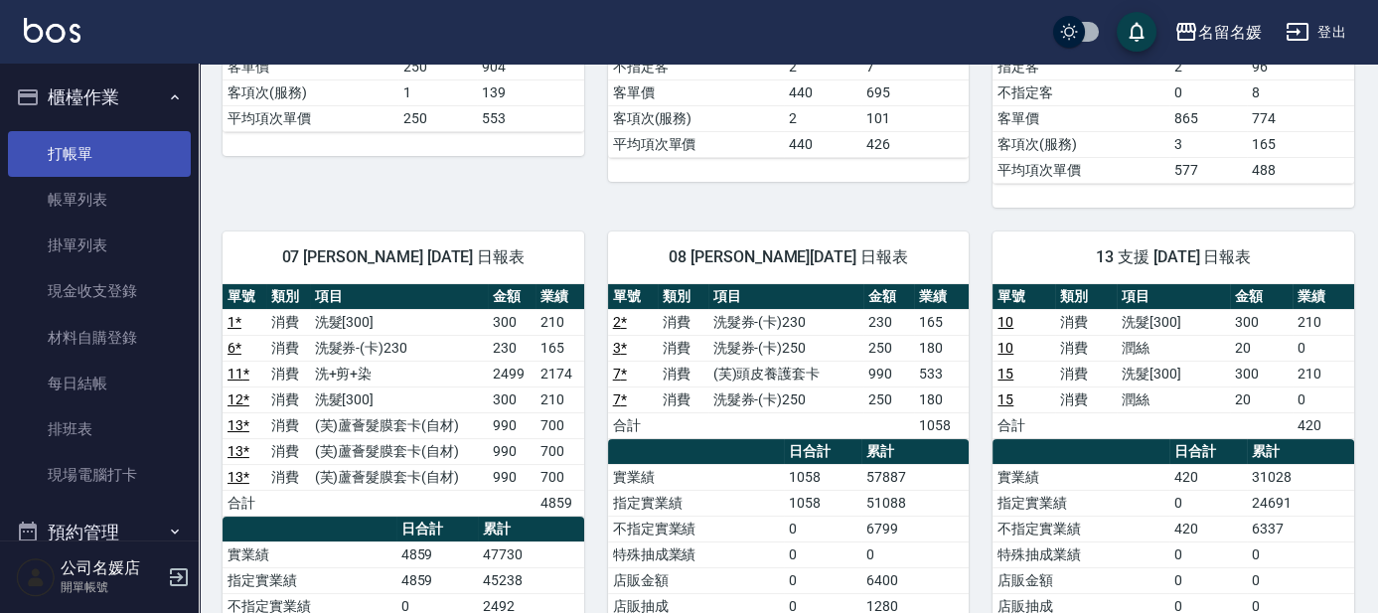
click at [129, 151] on link "打帳單" at bounding box center [99, 154] width 183 height 46
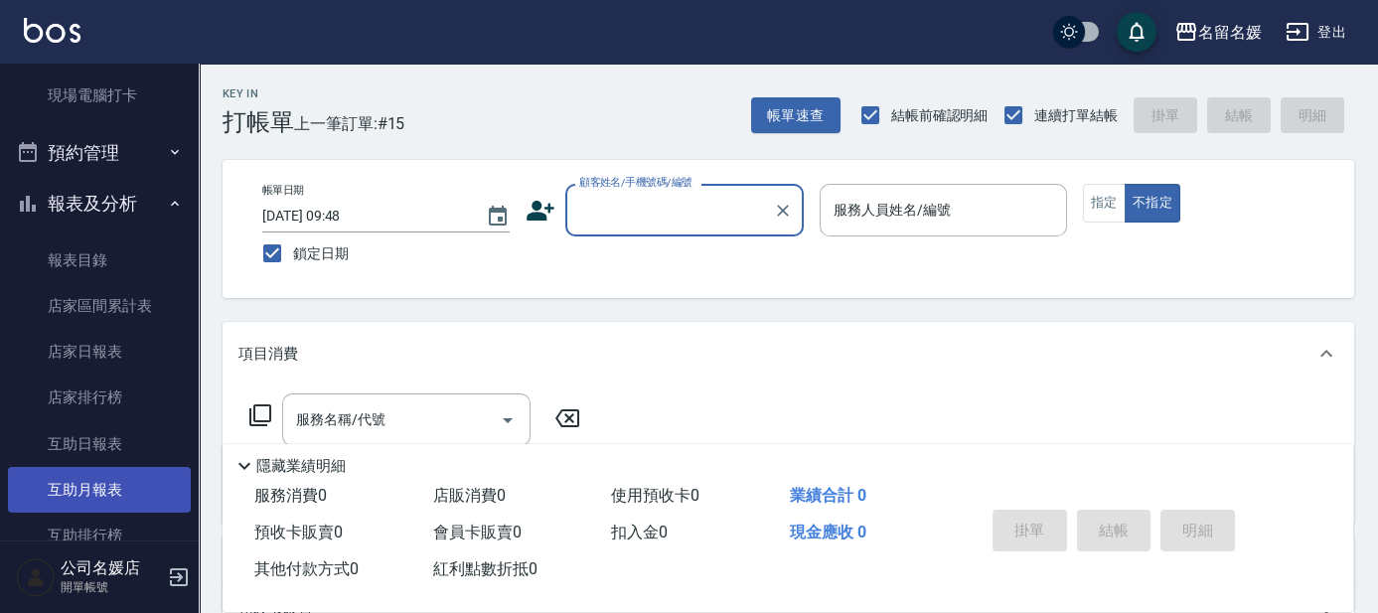
scroll to position [541, 0]
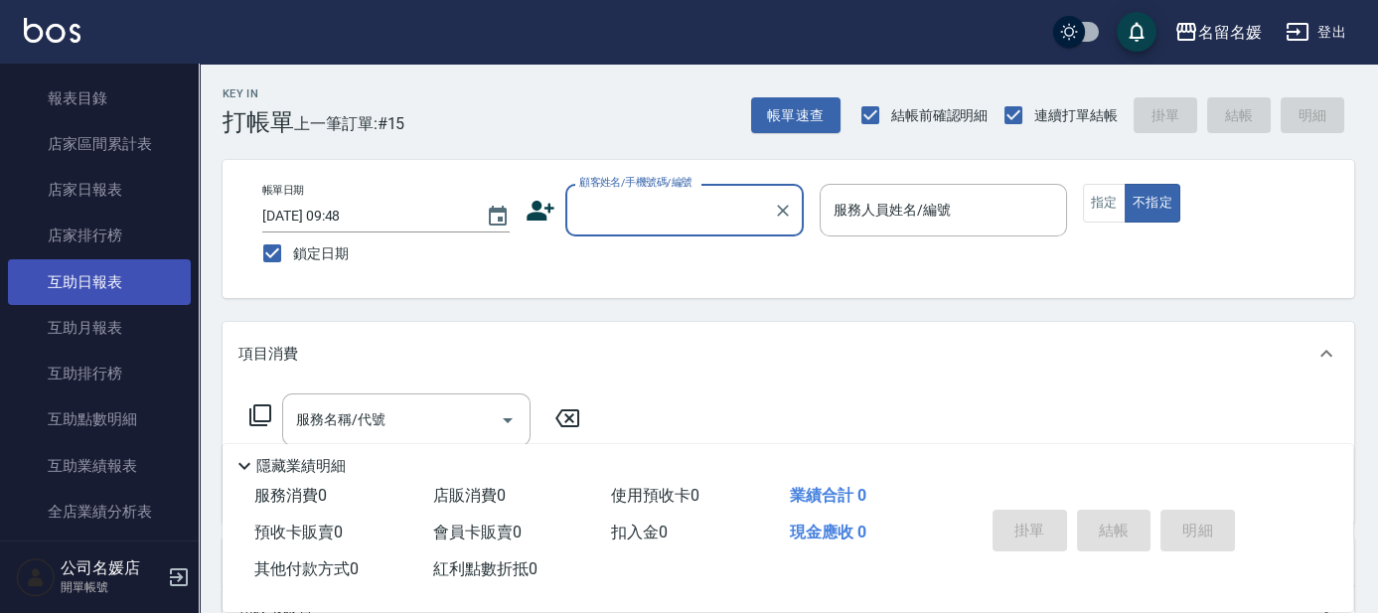
click at [129, 275] on link "互助日報表" at bounding box center [99, 282] width 183 height 46
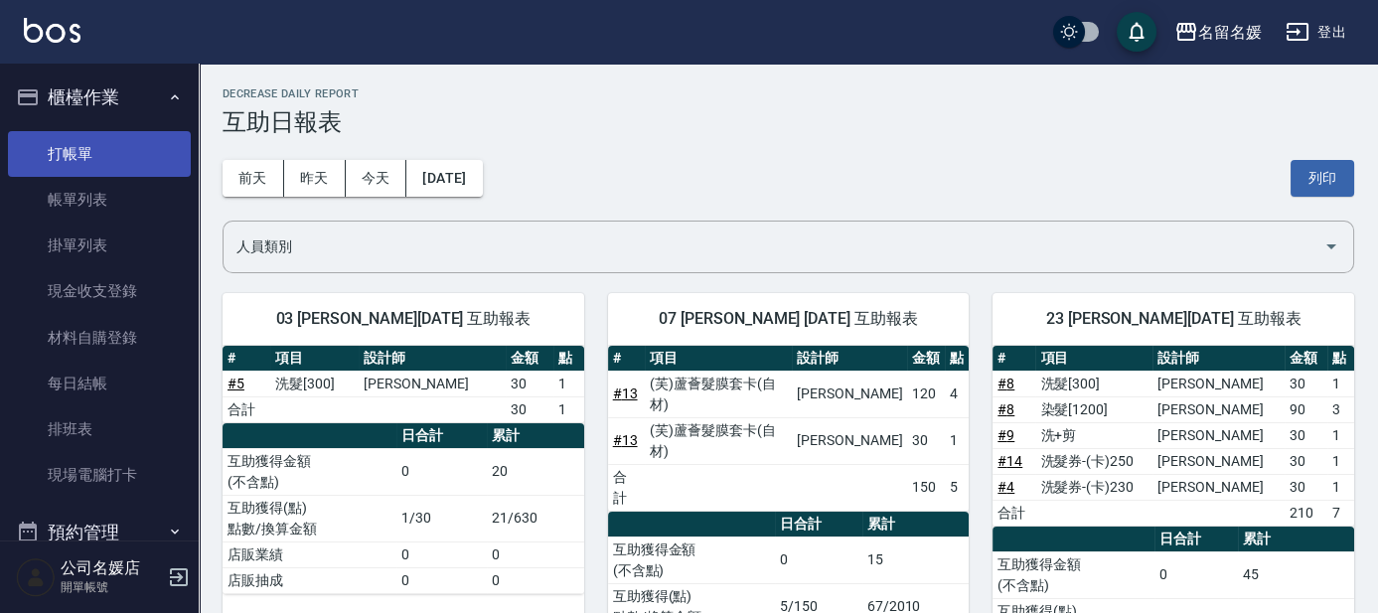
click at [53, 138] on link "打帳單" at bounding box center [99, 154] width 183 height 46
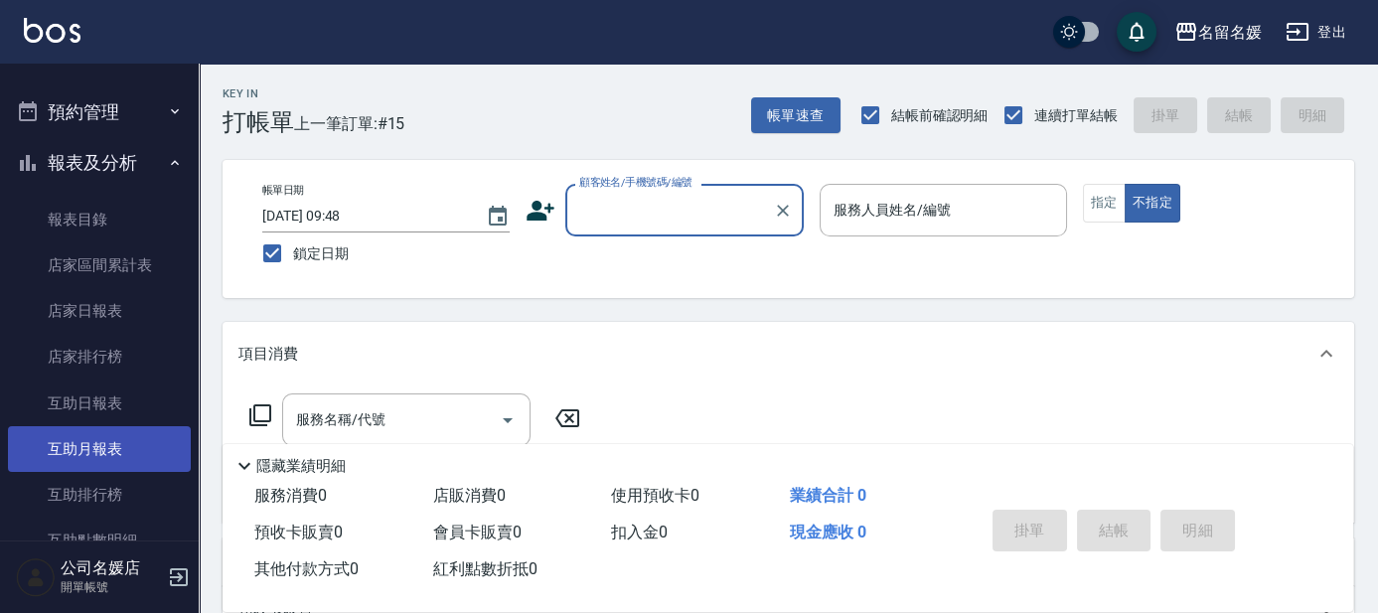
scroll to position [451, 0]
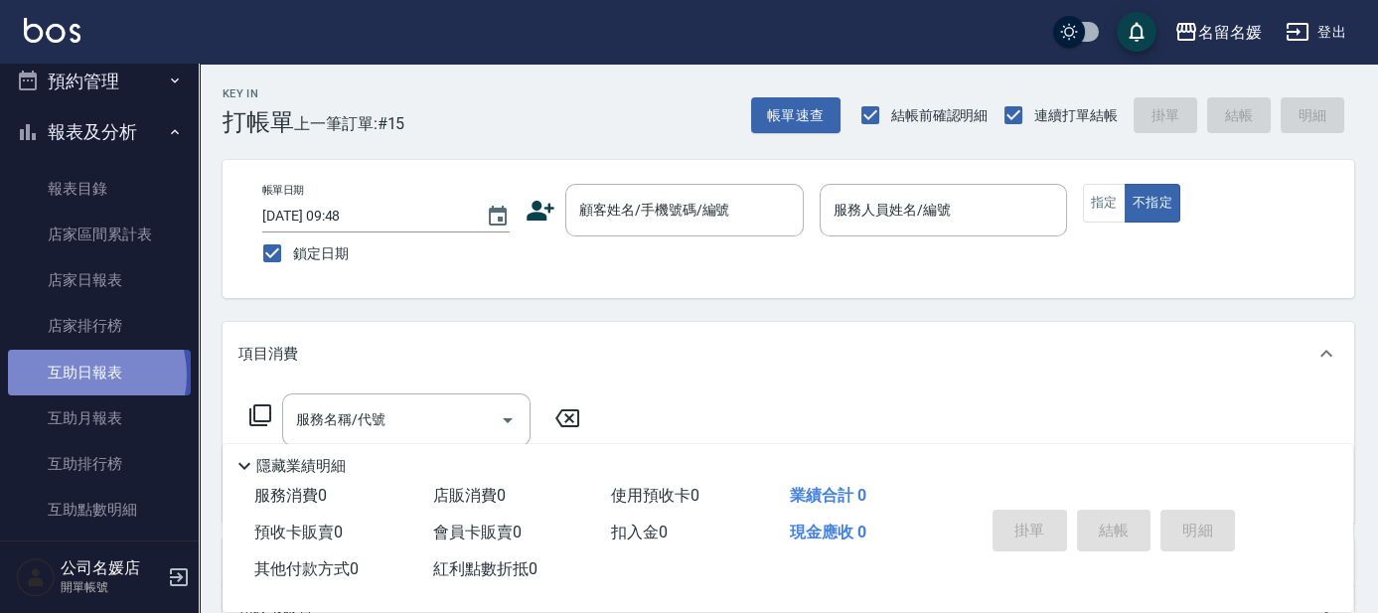
click at [82, 374] on link "互助日報表" at bounding box center [99, 373] width 183 height 46
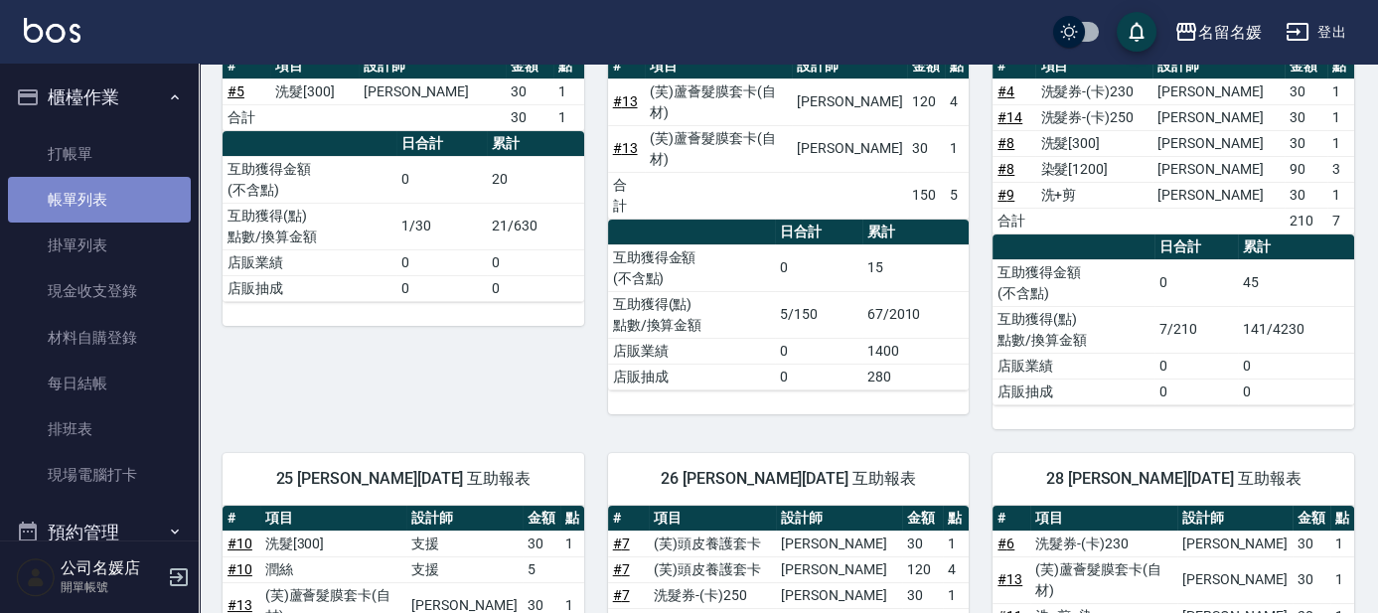
click at [121, 182] on link "帳單列表" at bounding box center [99, 200] width 183 height 46
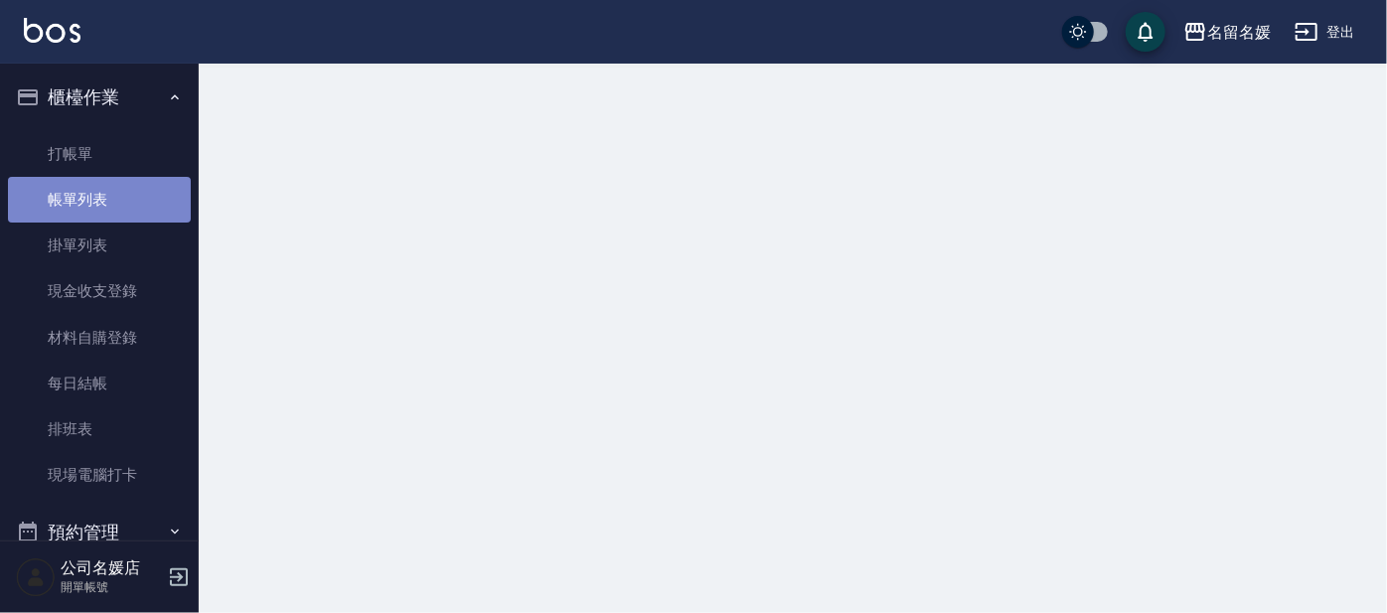
click at [113, 192] on link "帳單列表" at bounding box center [99, 200] width 183 height 46
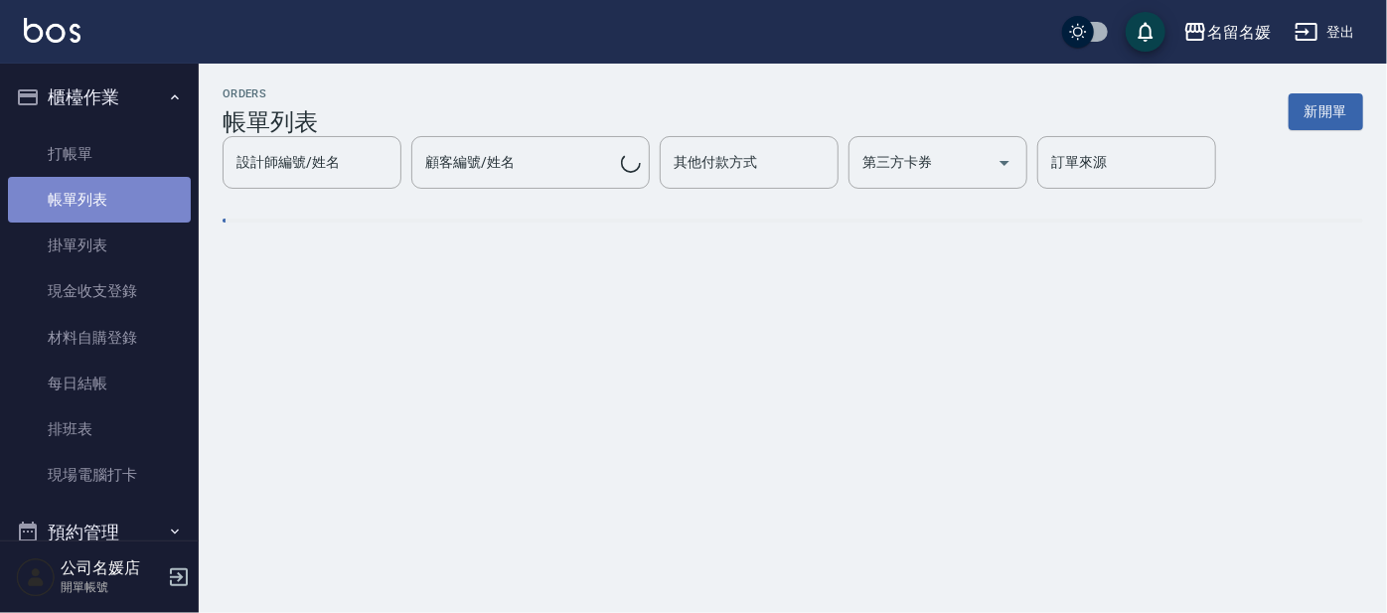
click at [113, 192] on link "帳單列表" at bounding box center [99, 200] width 183 height 46
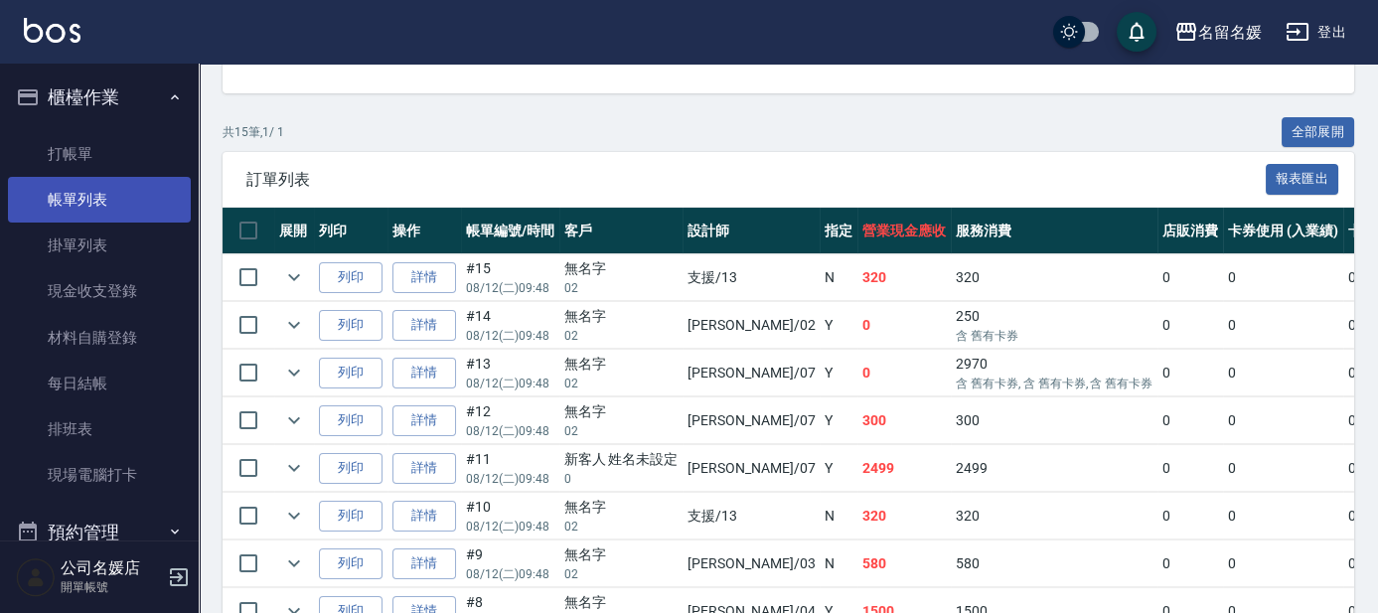
scroll to position [451, 0]
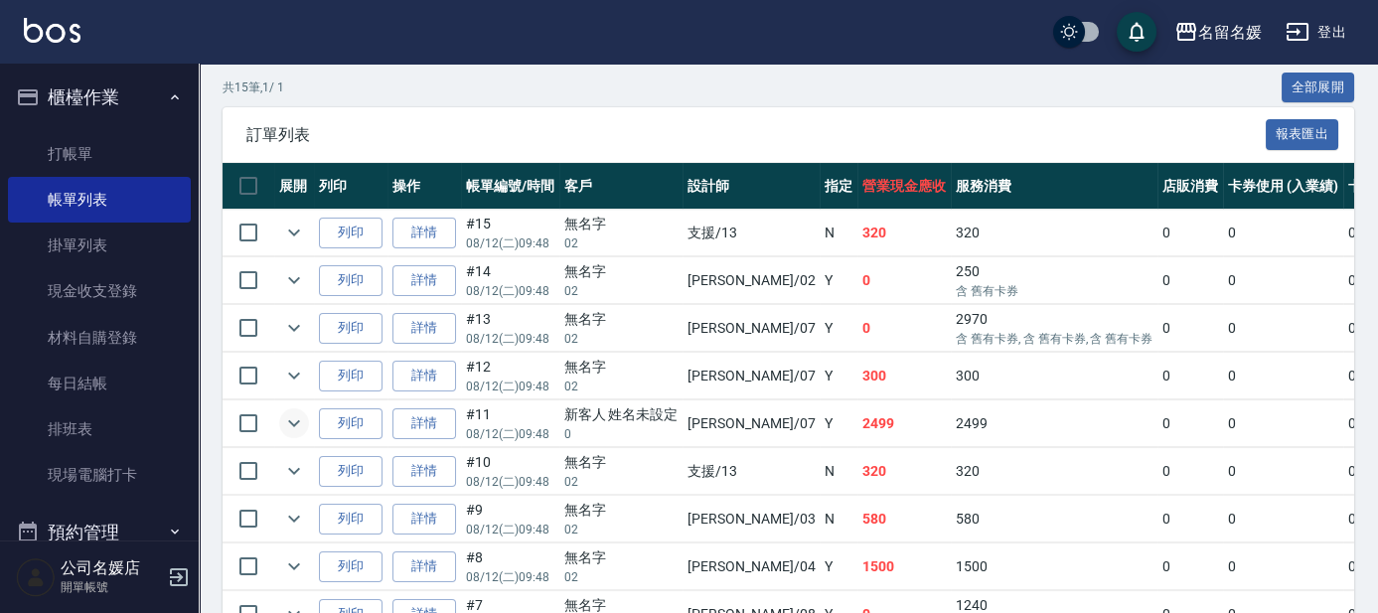
click at [302, 416] on icon "expand row" at bounding box center [294, 423] width 24 height 24
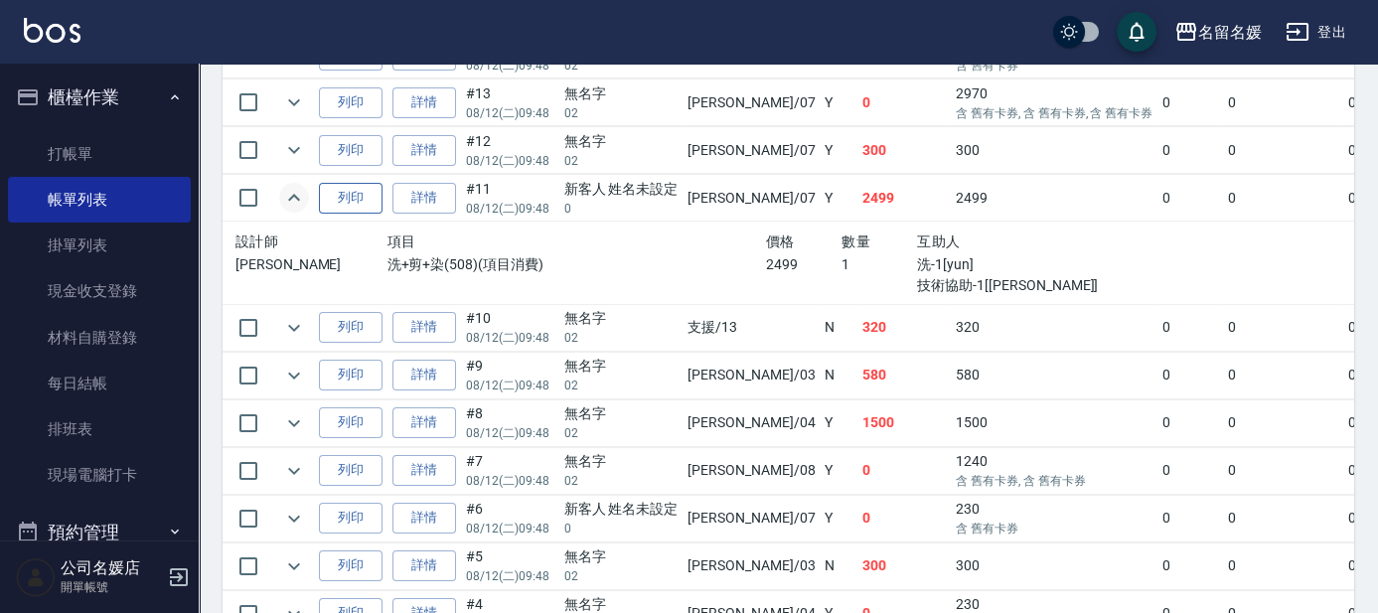
scroll to position [541, 0]
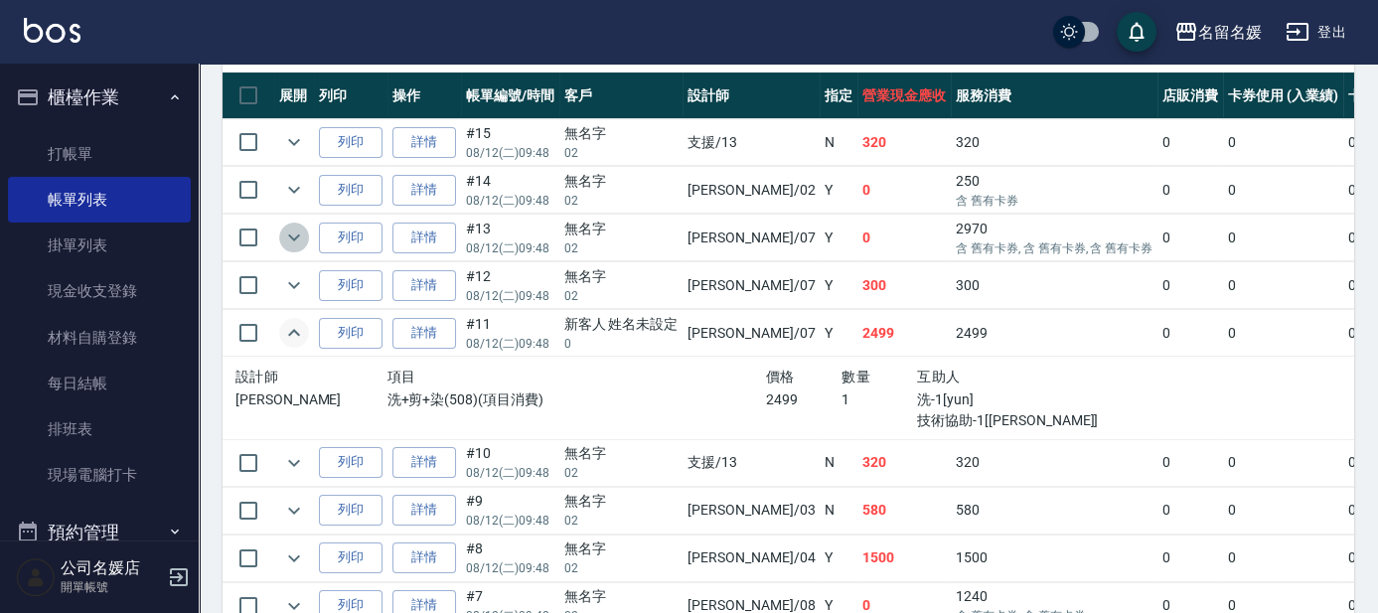
click at [299, 236] on icon "expand row" at bounding box center [294, 237] width 24 height 24
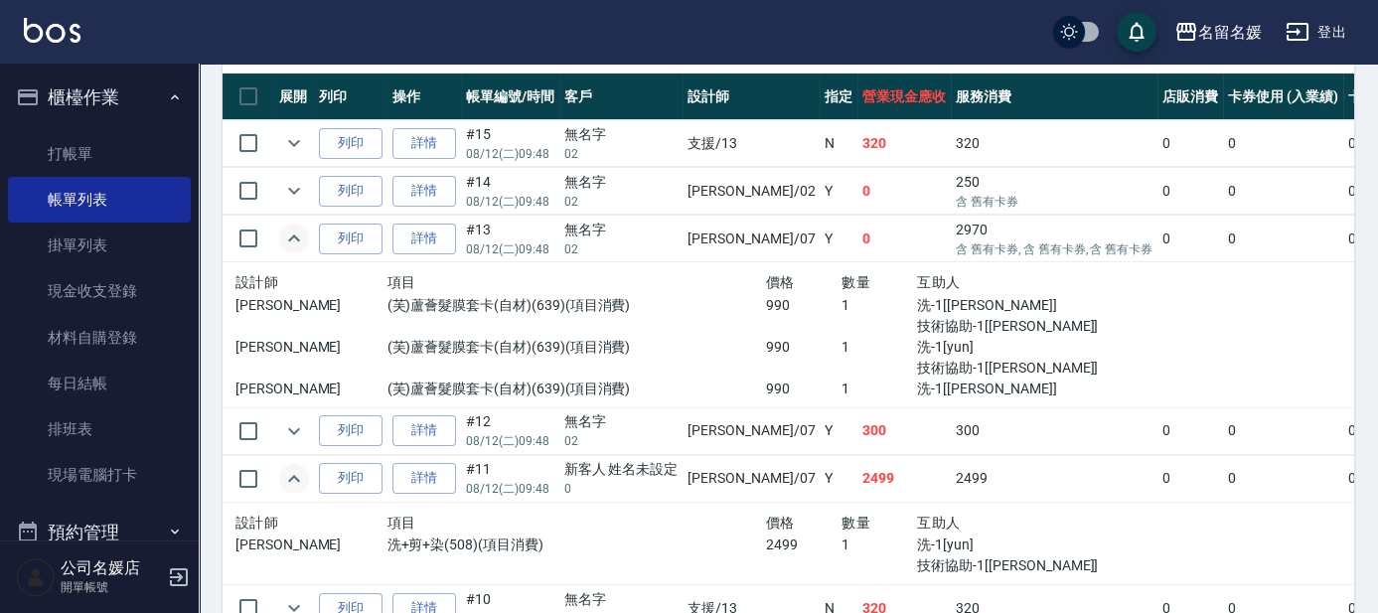
scroll to position [451, 0]
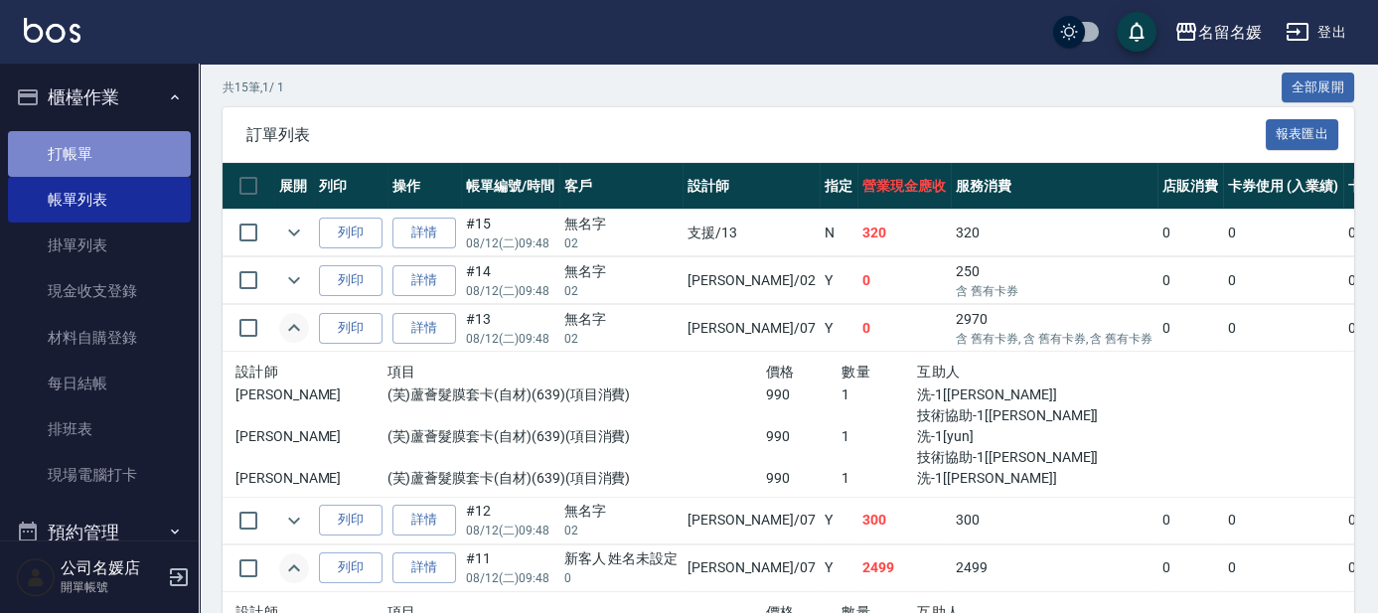
click at [153, 157] on link "打帳單" at bounding box center [99, 154] width 183 height 46
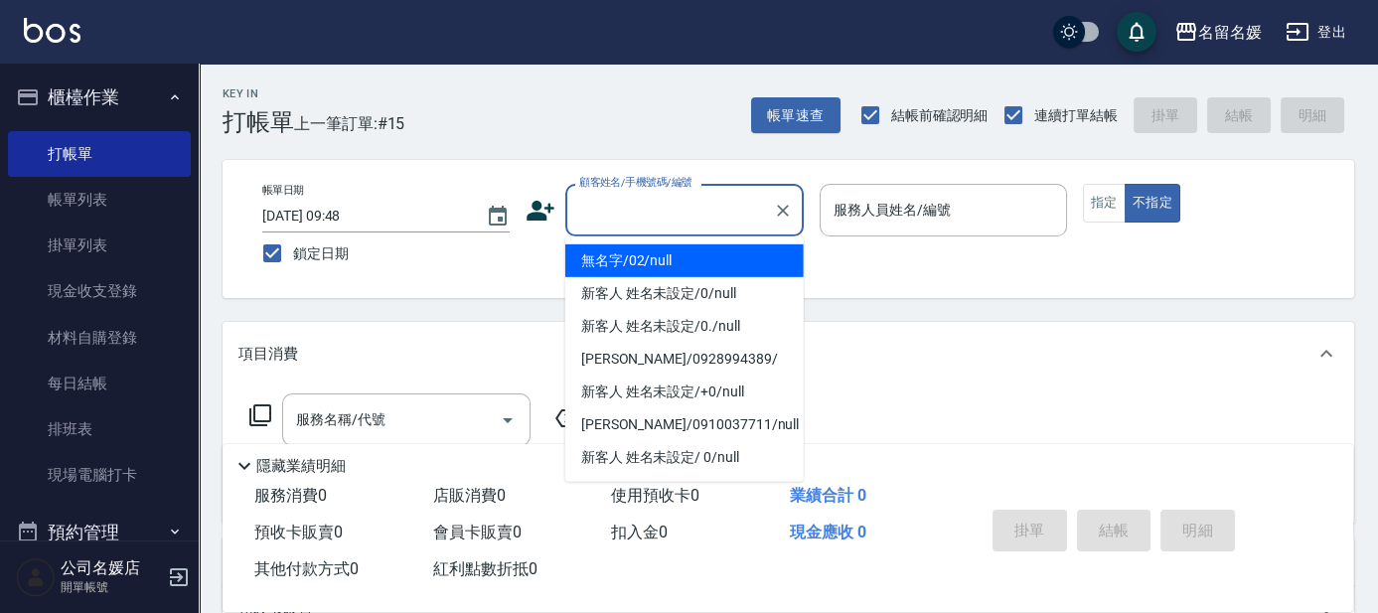
type input "無名字/02/null"
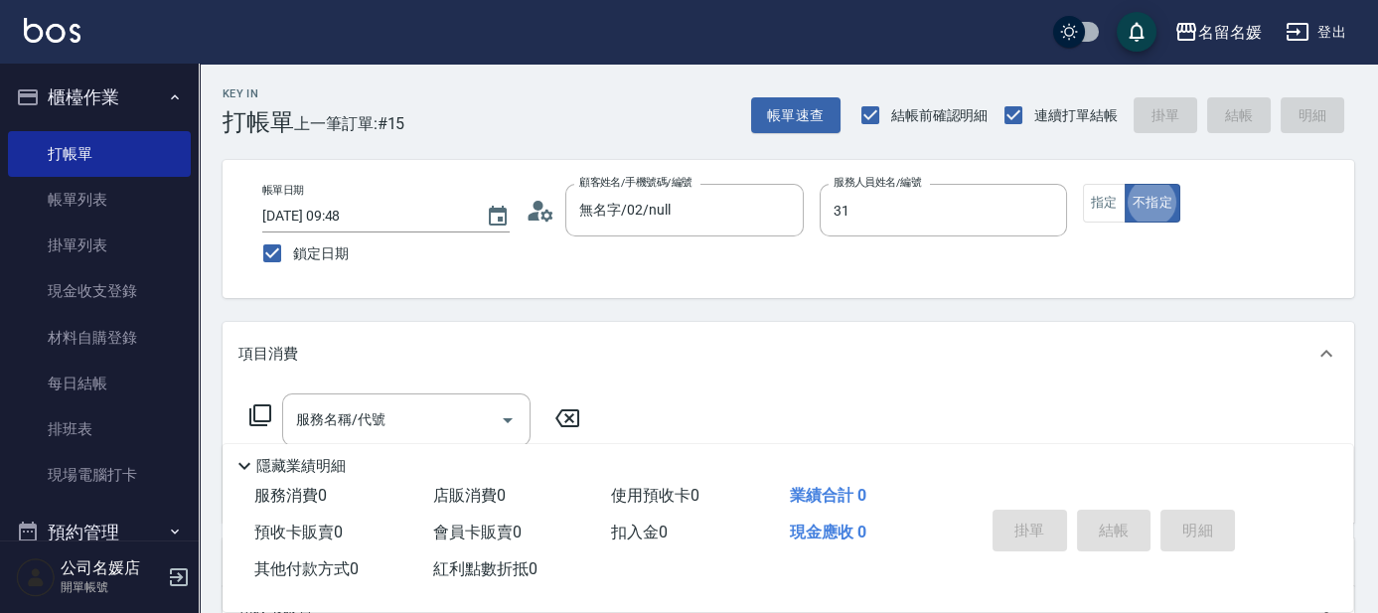
type input "-31"
type button "false"
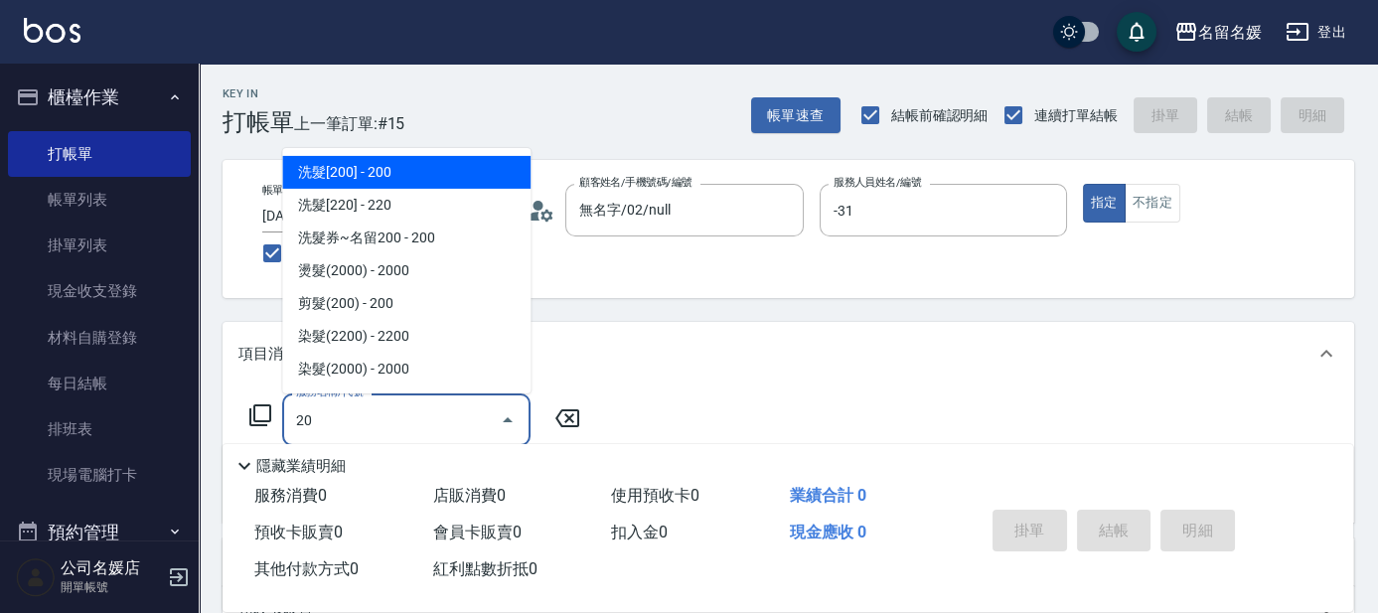
type input "2"
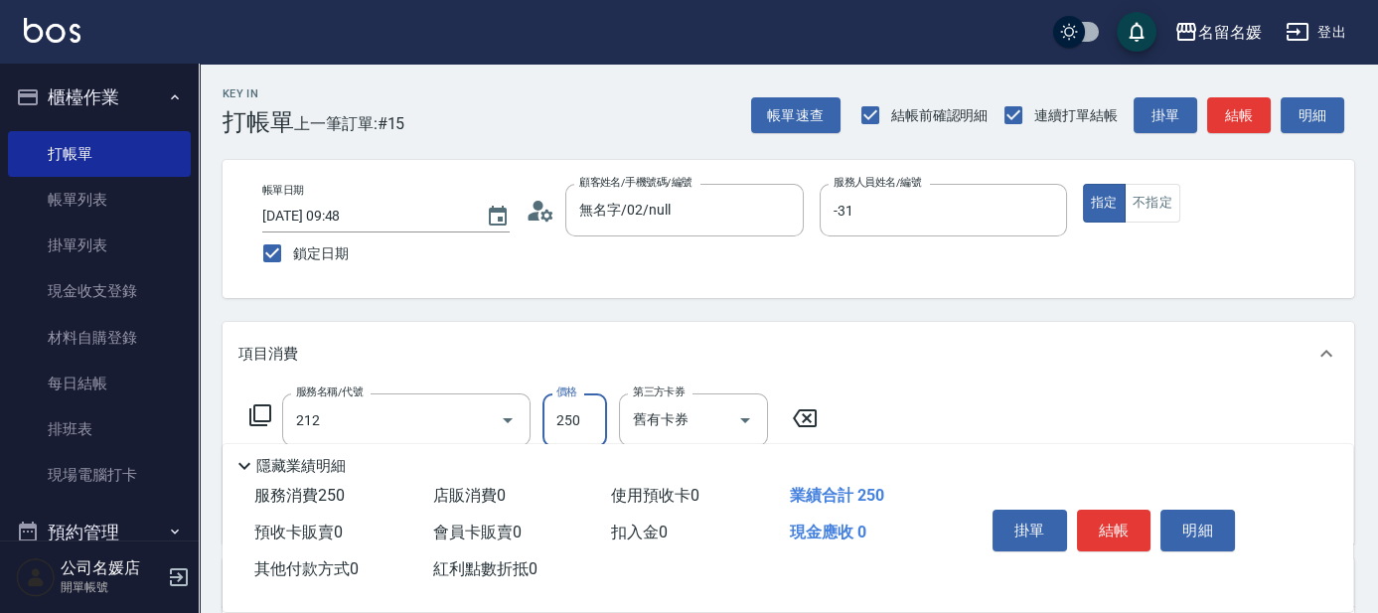
type input "洗髮券-(卡)250(212)"
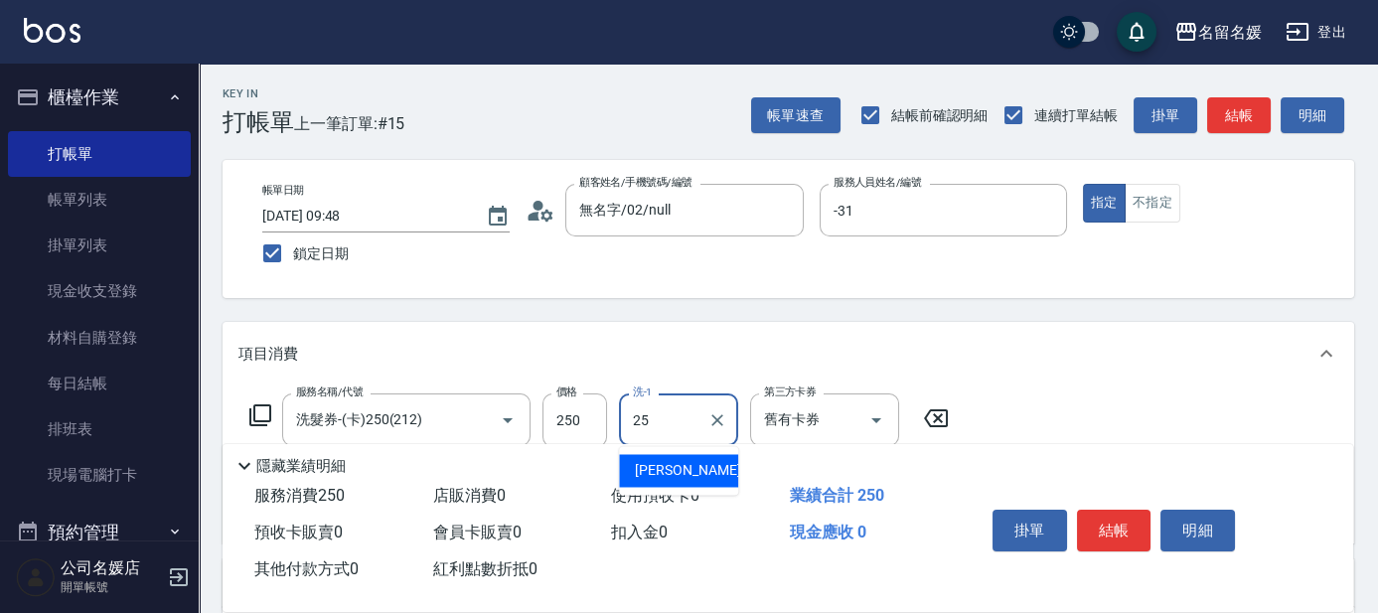
type input "[PERSON_NAME]-25"
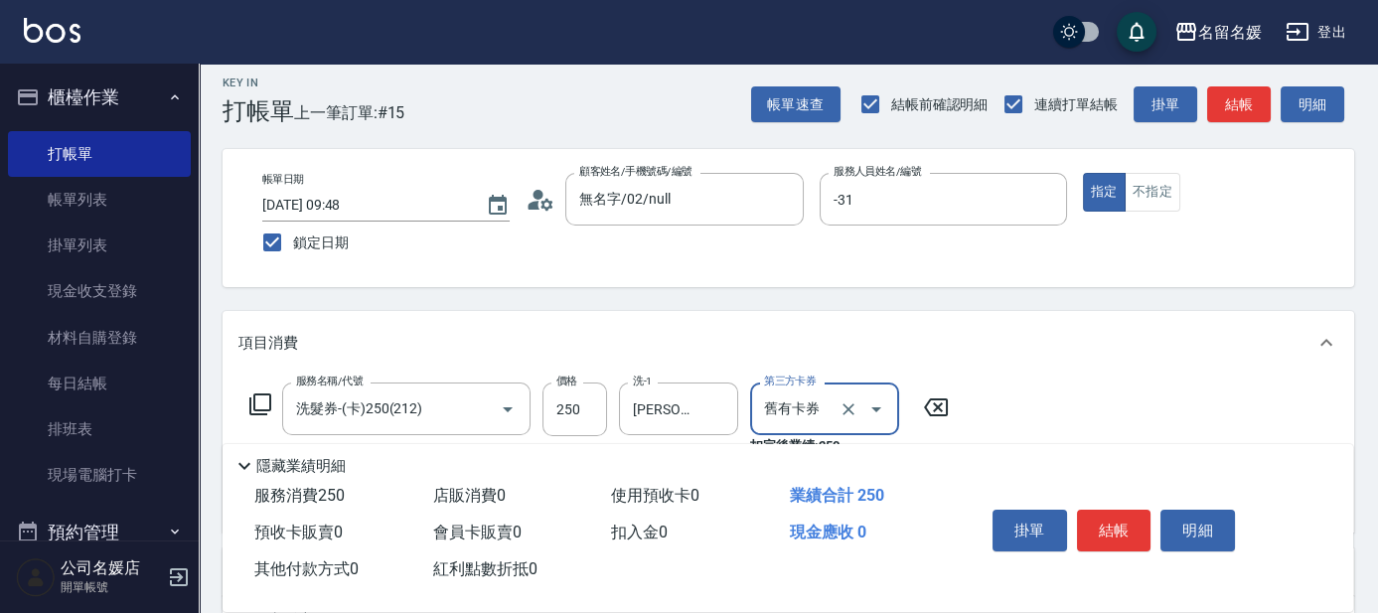
scroll to position [89, 0]
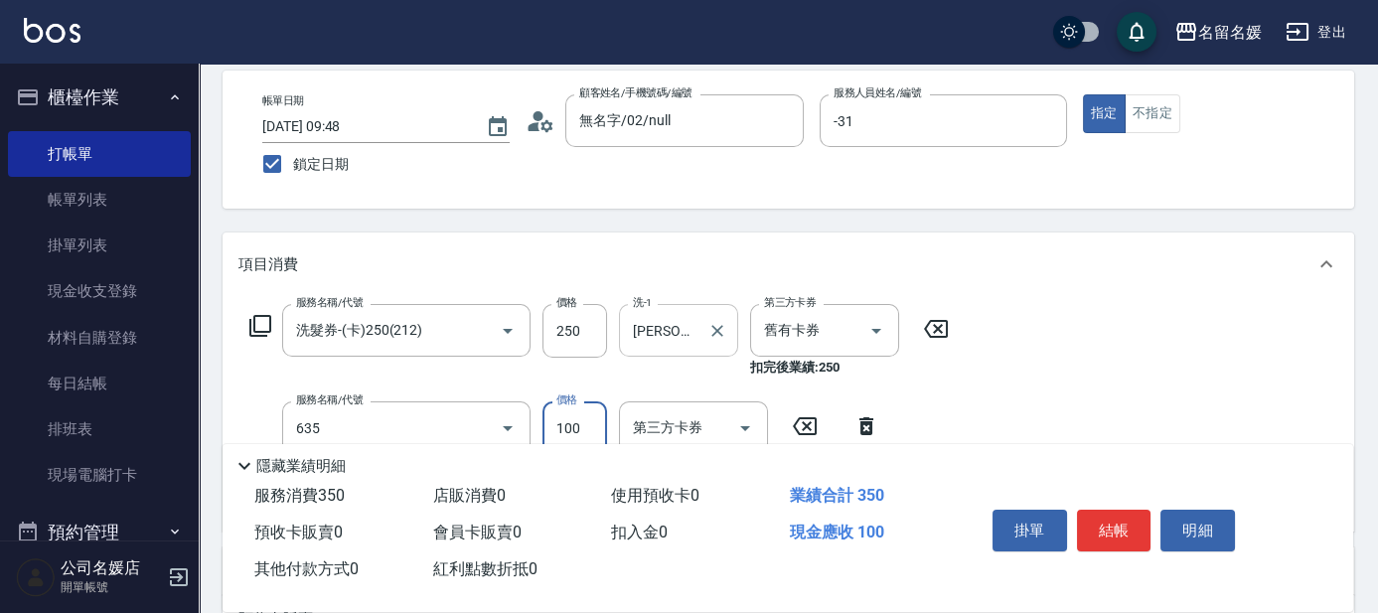
type input "[PERSON_NAME].玻酸.晶膜.水療(635)"
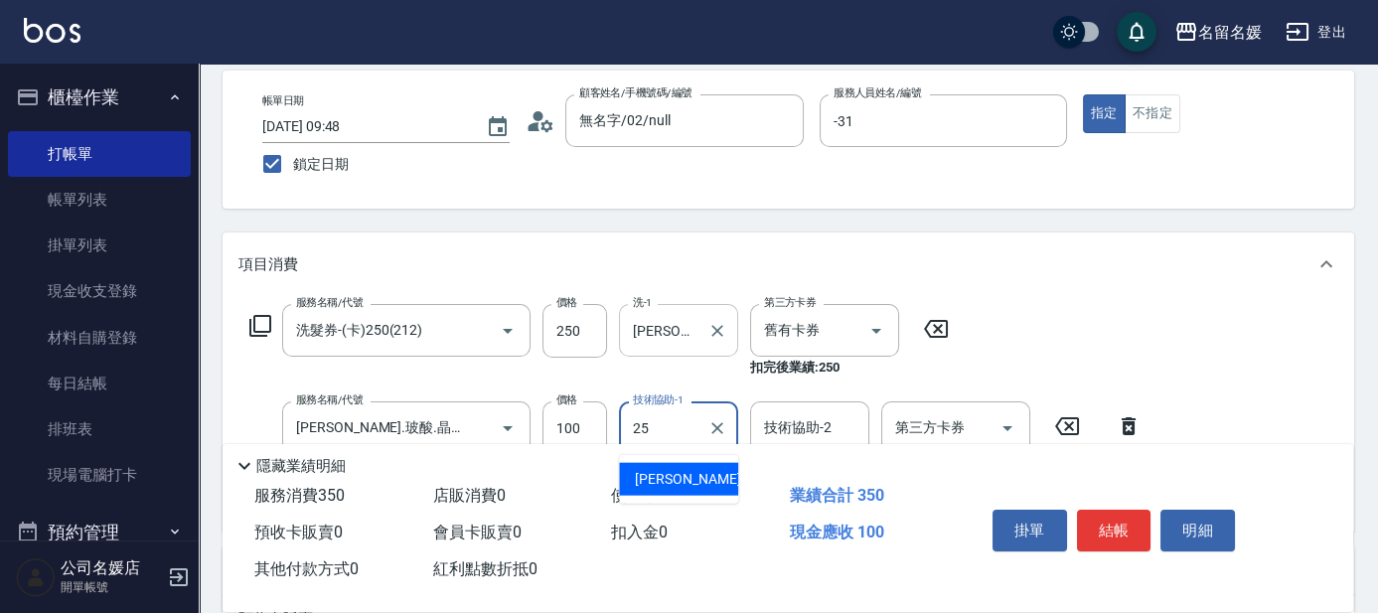
type input "[PERSON_NAME]-25"
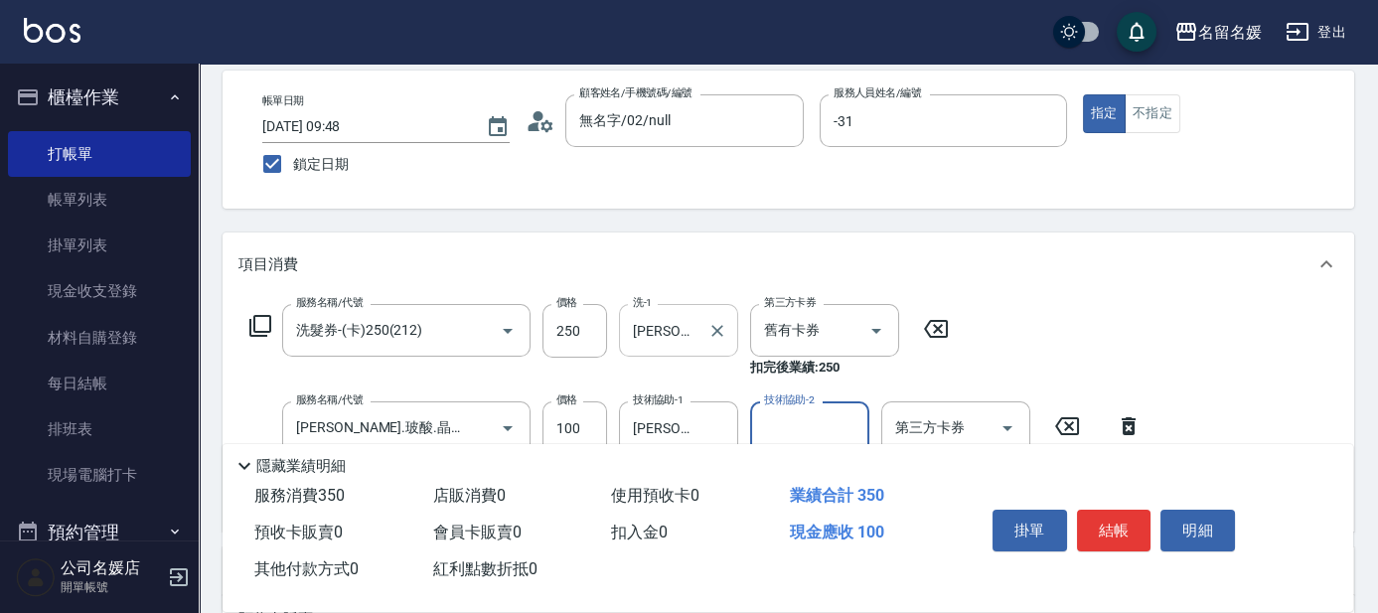
scroll to position [0, 0]
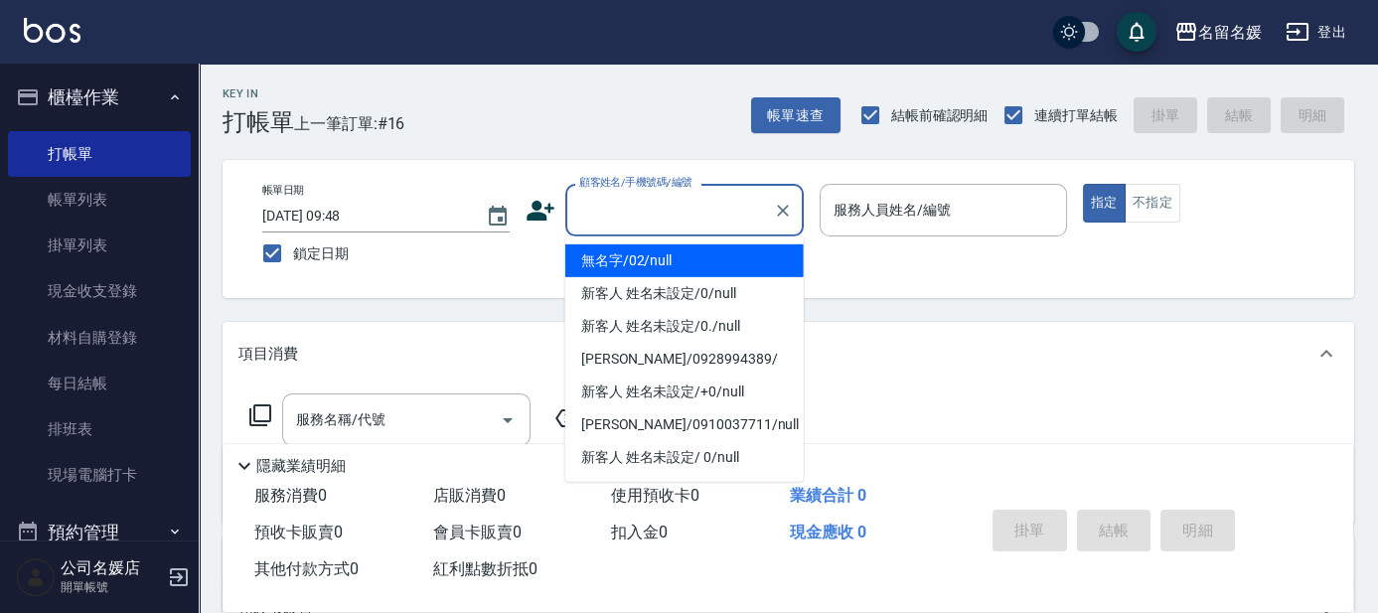
click at [705, 206] on input "顧客姓名/手機號碼/編號" at bounding box center [669, 210] width 191 height 35
drag, startPoint x: 698, startPoint y: 259, endPoint x: 841, endPoint y: 213, distance: 150.5
click at [701, 256] on li "無名字/02/null" at bounding box center [684, 260] width 238 height 33
type input "無名字/02/null"
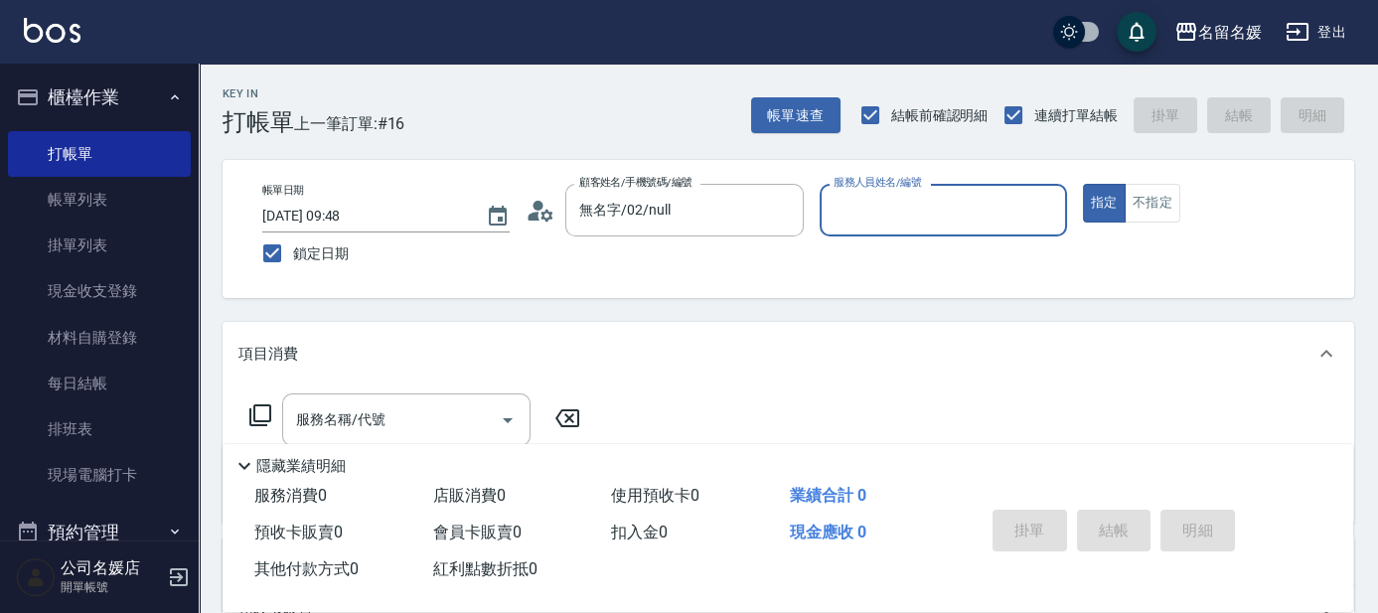
click at [866, 215] on input "服務人員姓名/編號" at bounding box center [942, 210] width 229 height 35
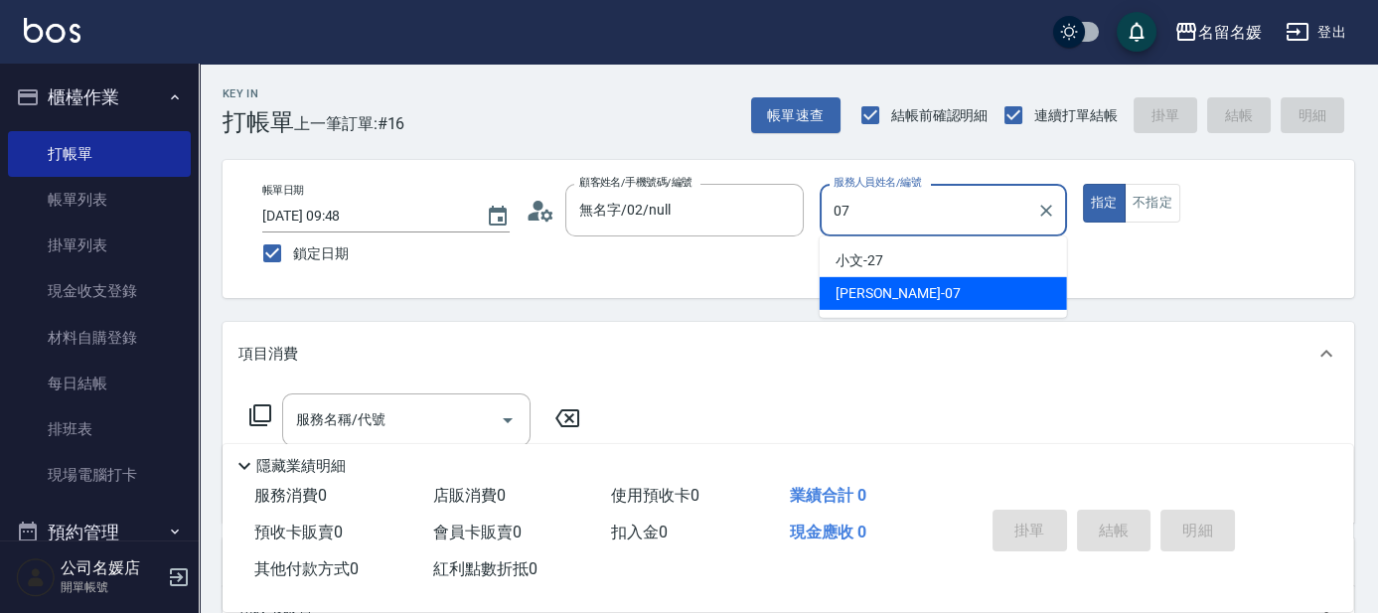
type input "07"
type button "true"
type input "[PERSON_NAME]-07"
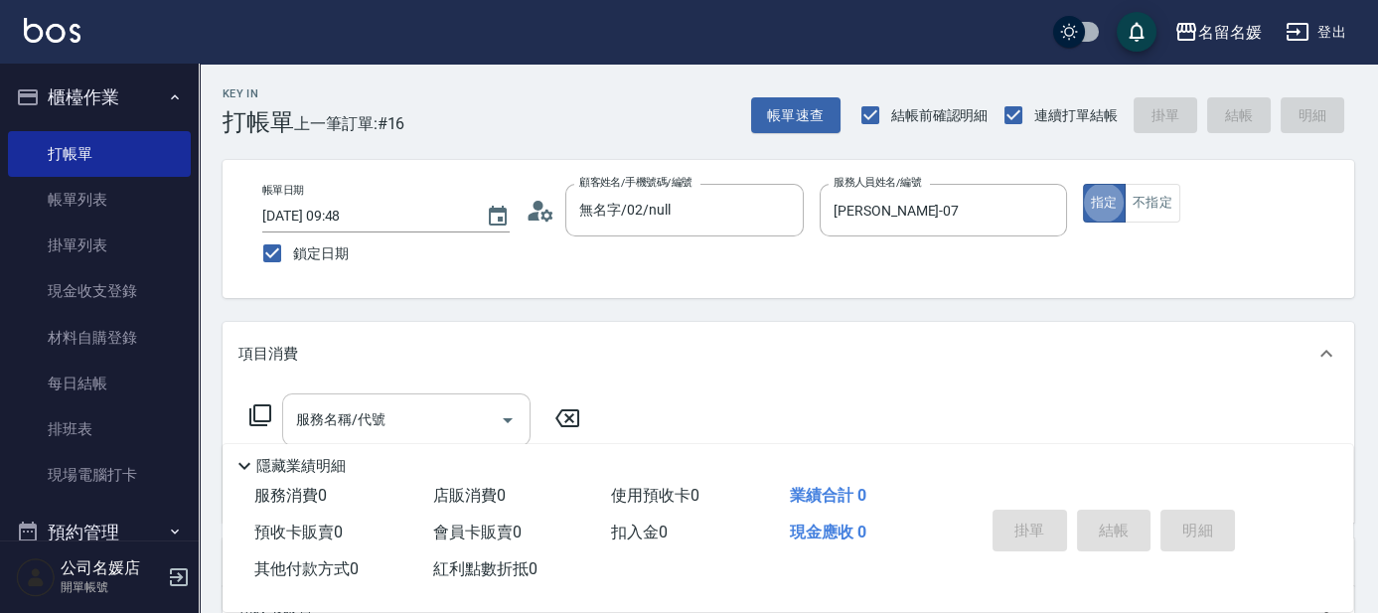
click at [427, 413] on input "服務名稱/代號" at bounding box center [391, 419] width 201 height 35
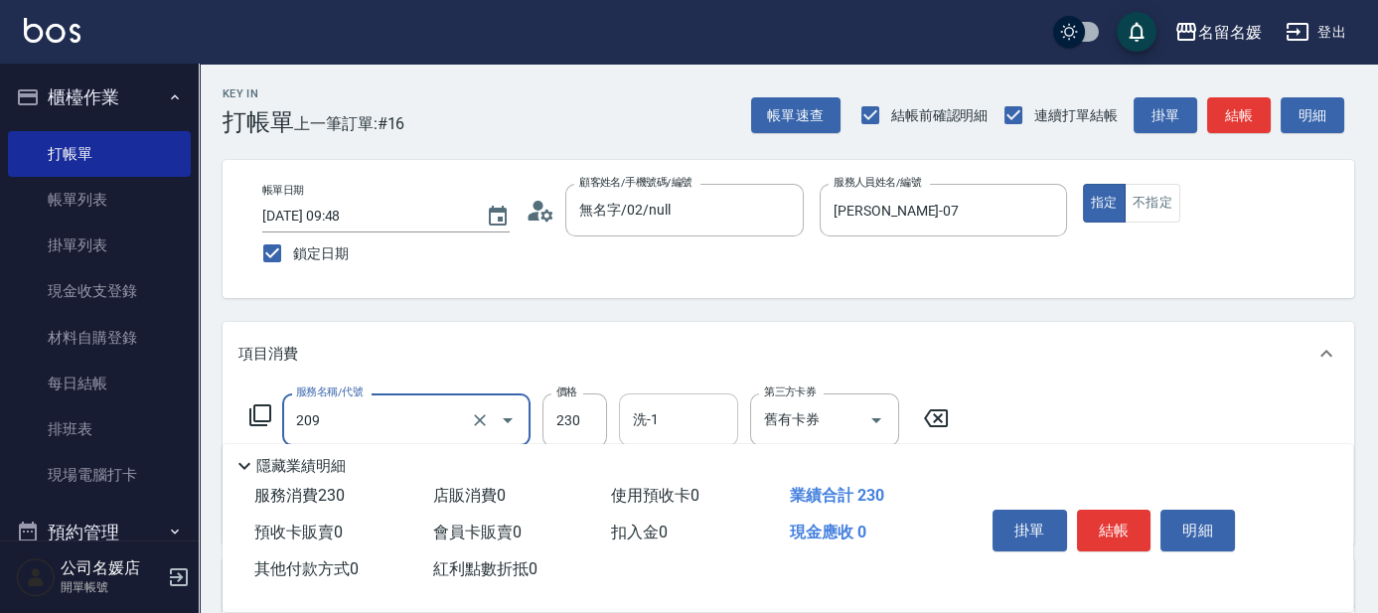
click at [683, 412] on input "洗-1" at bounding box center [678, 419] width 101 height 35
type input "洗髮券-(卡)230(209)"
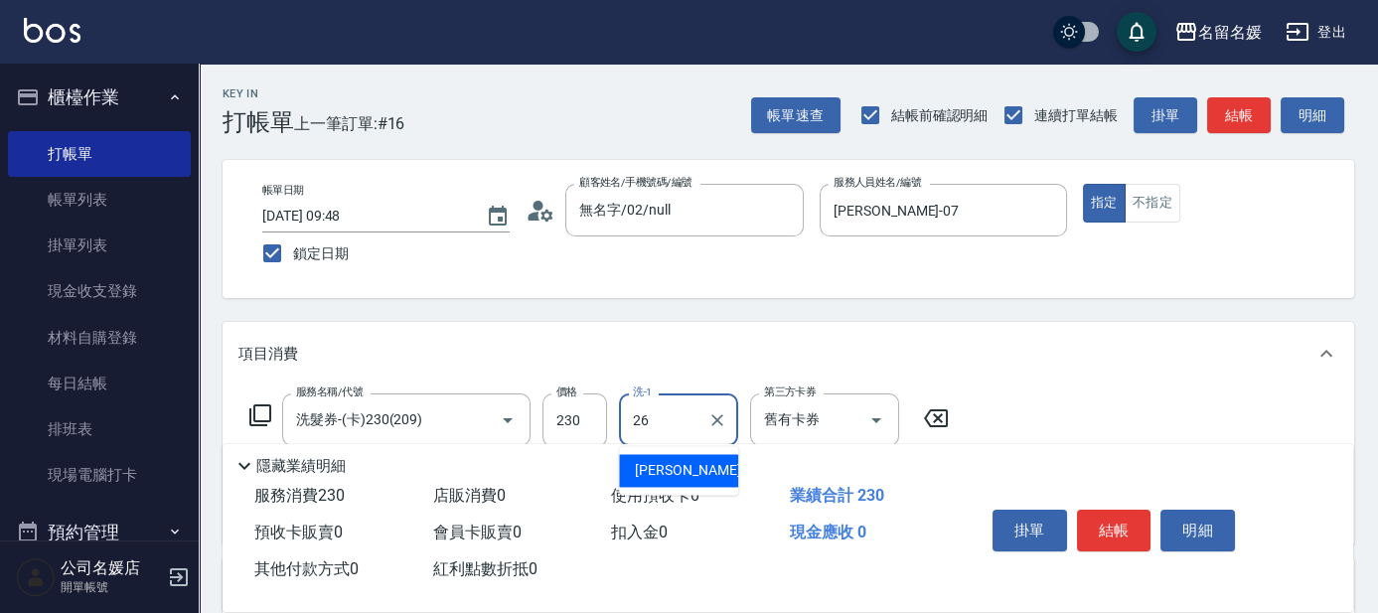
type input "[PERSON_NAME]-26"
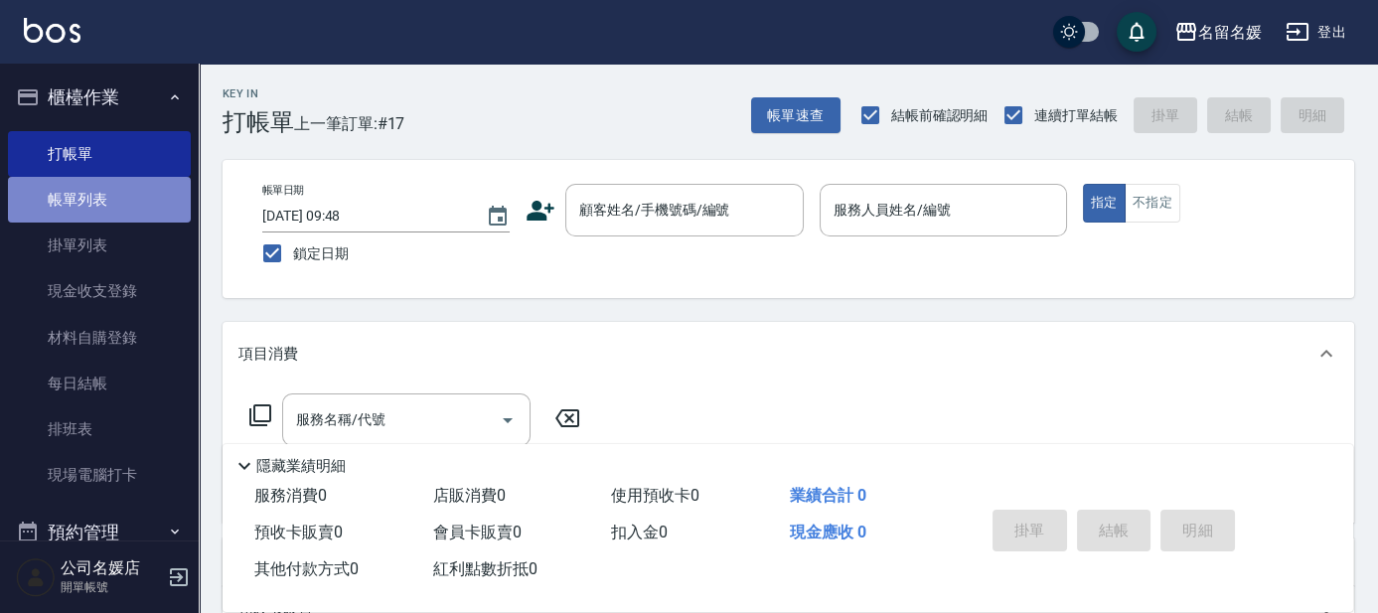
click at [112, 205] on link "帳單列表" at bounding box center [99, 200] width 183 height 46
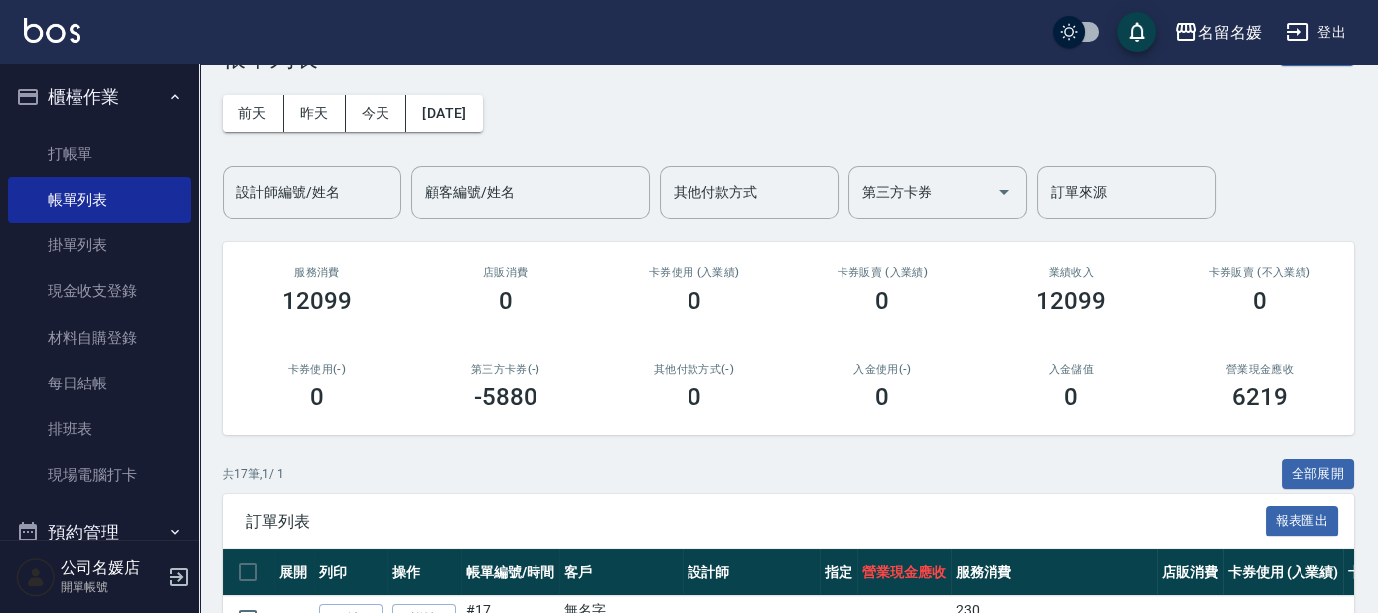
scroll to position [270, 0]
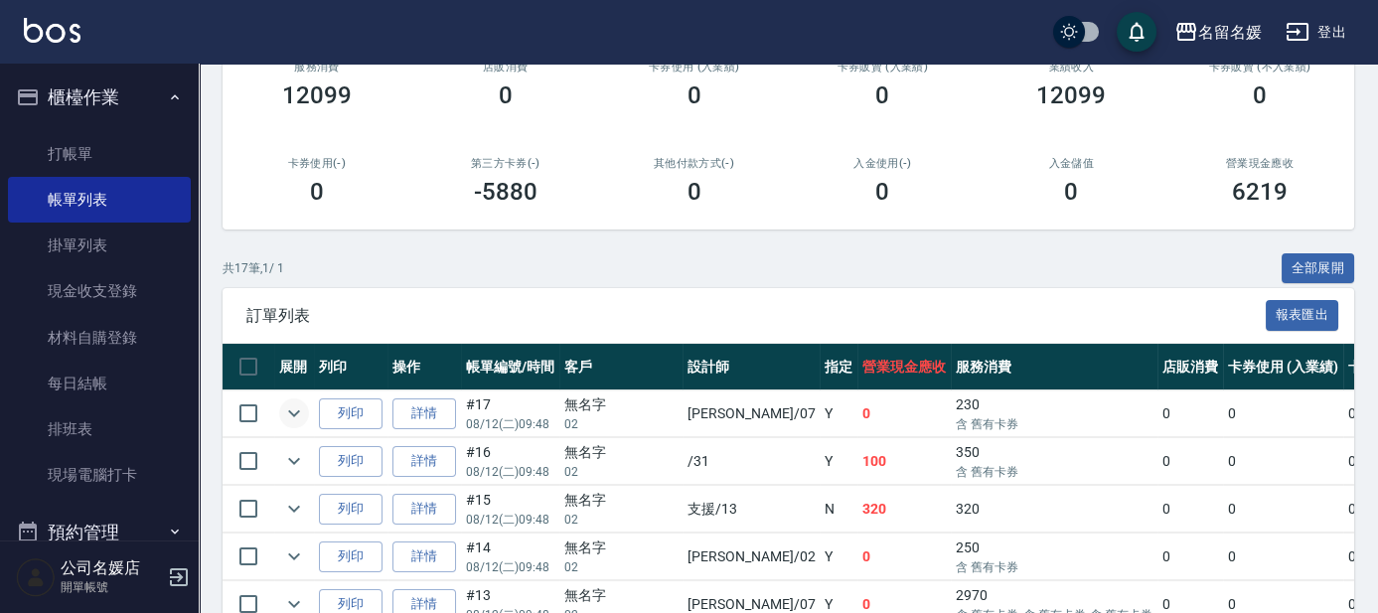
click at [284, 415] on icon "expand row" at bounding box center [294, 413] width 24 height 24
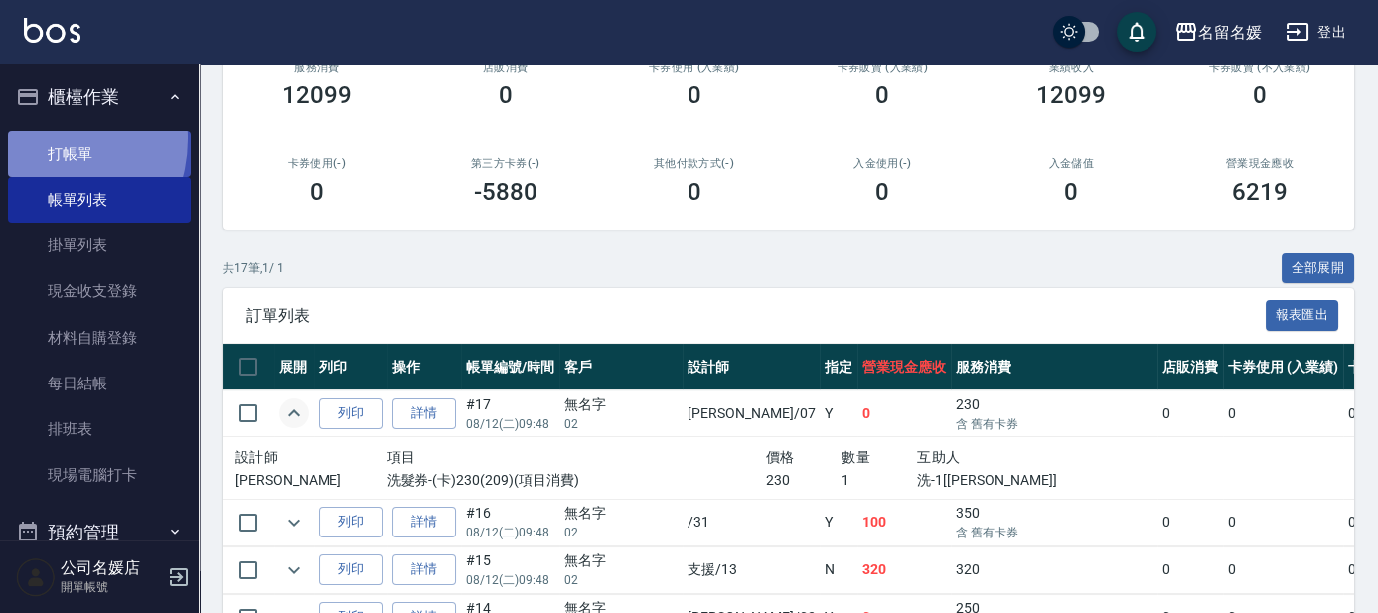
click at [38, 138] on link "打帳單" at bounding box center [99, 154] width 183 height 46
